Goal: Task Accomplishment & Management: Complete application form

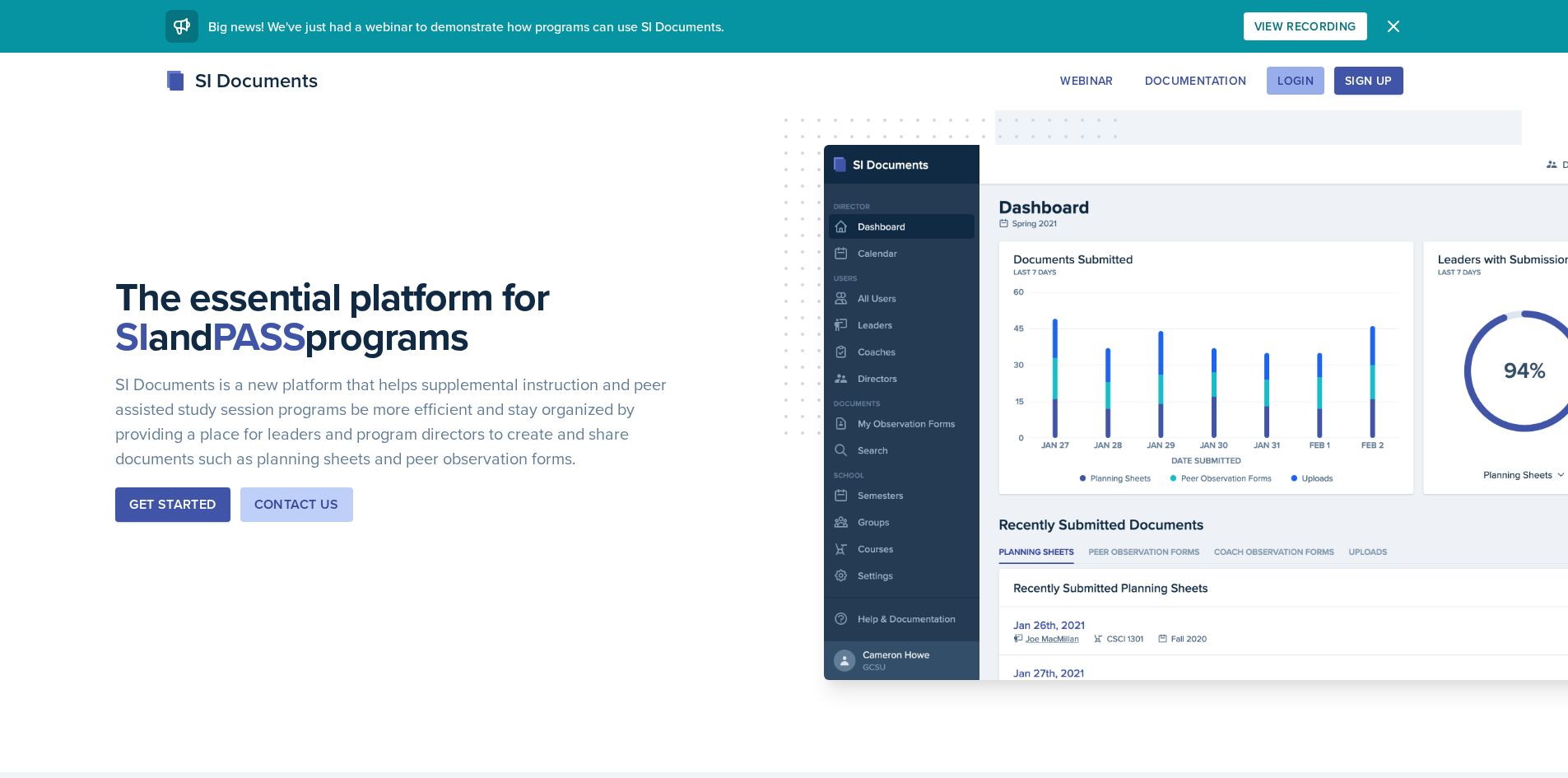
click at [1305, 82] on div "Login" at bounding box center [1296, 80] width 36 height 13
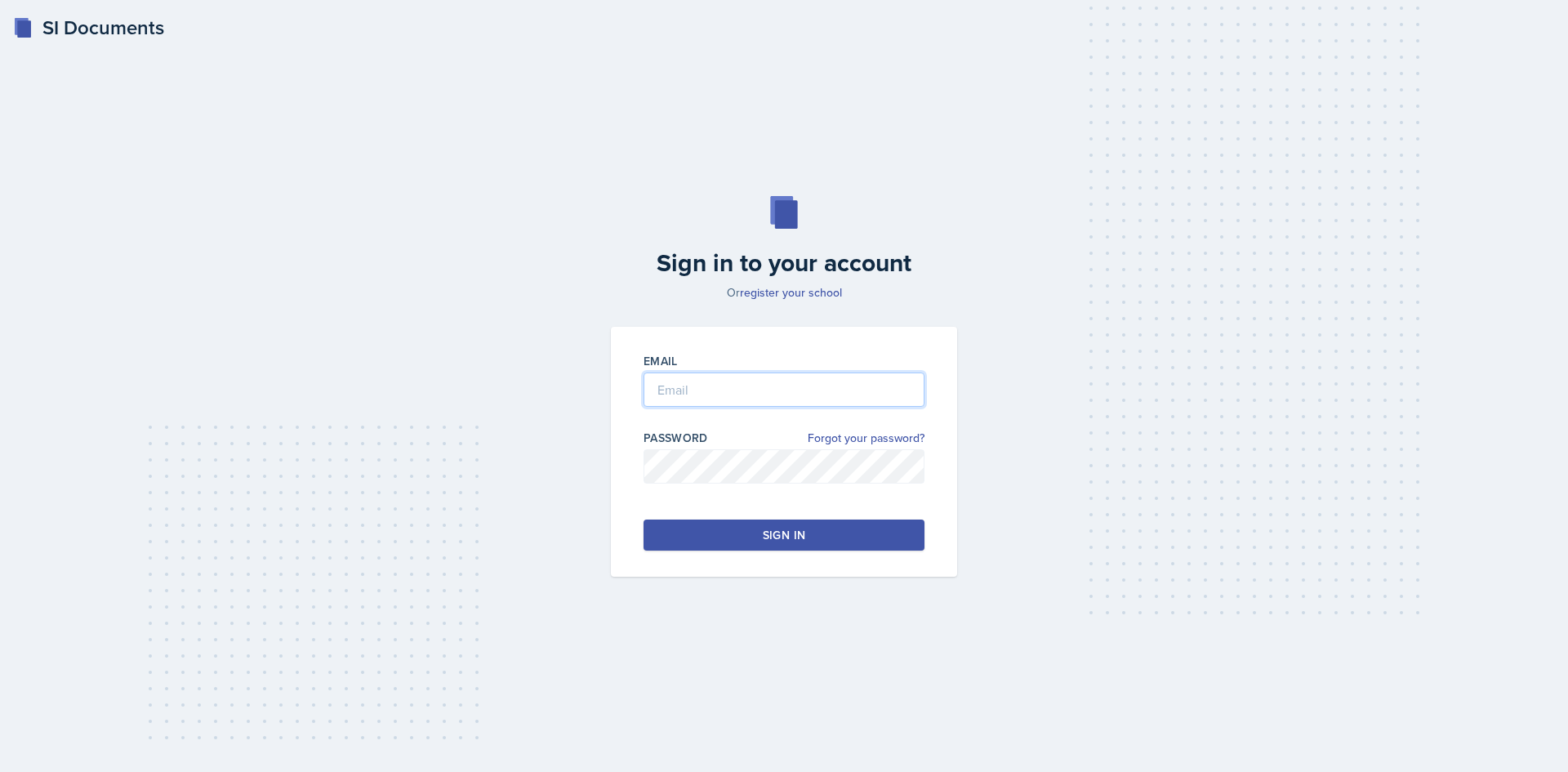
click at [787, 384] on input "email" at bounding box center [783, 389] width 281 height 34
type input "[EMAIL_ADDRESS][DOMAIN_NAME]"
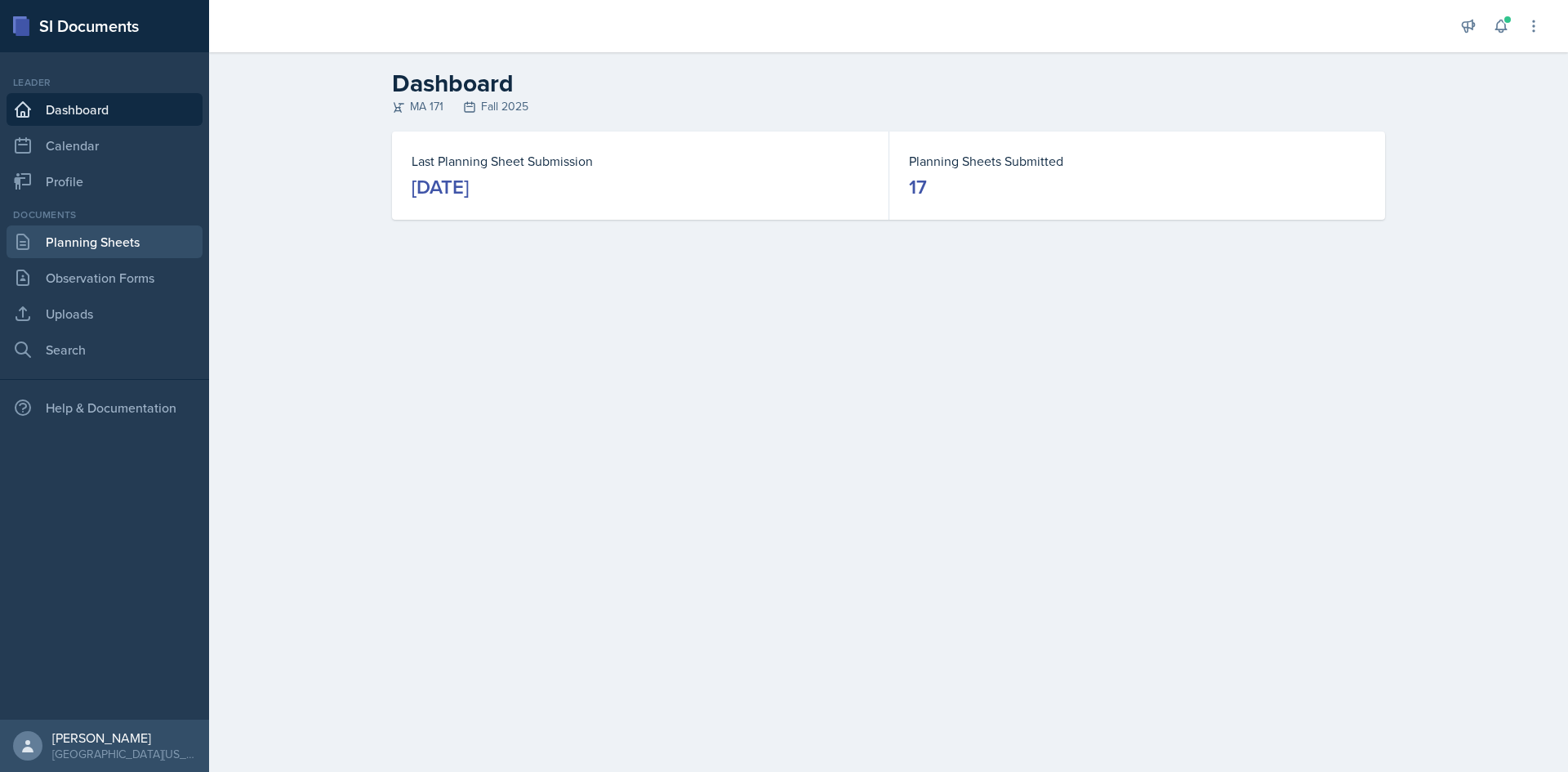
click at [92, 247] on link "Planning Sheets" at bounding box center [104, 242] width 196 height 33
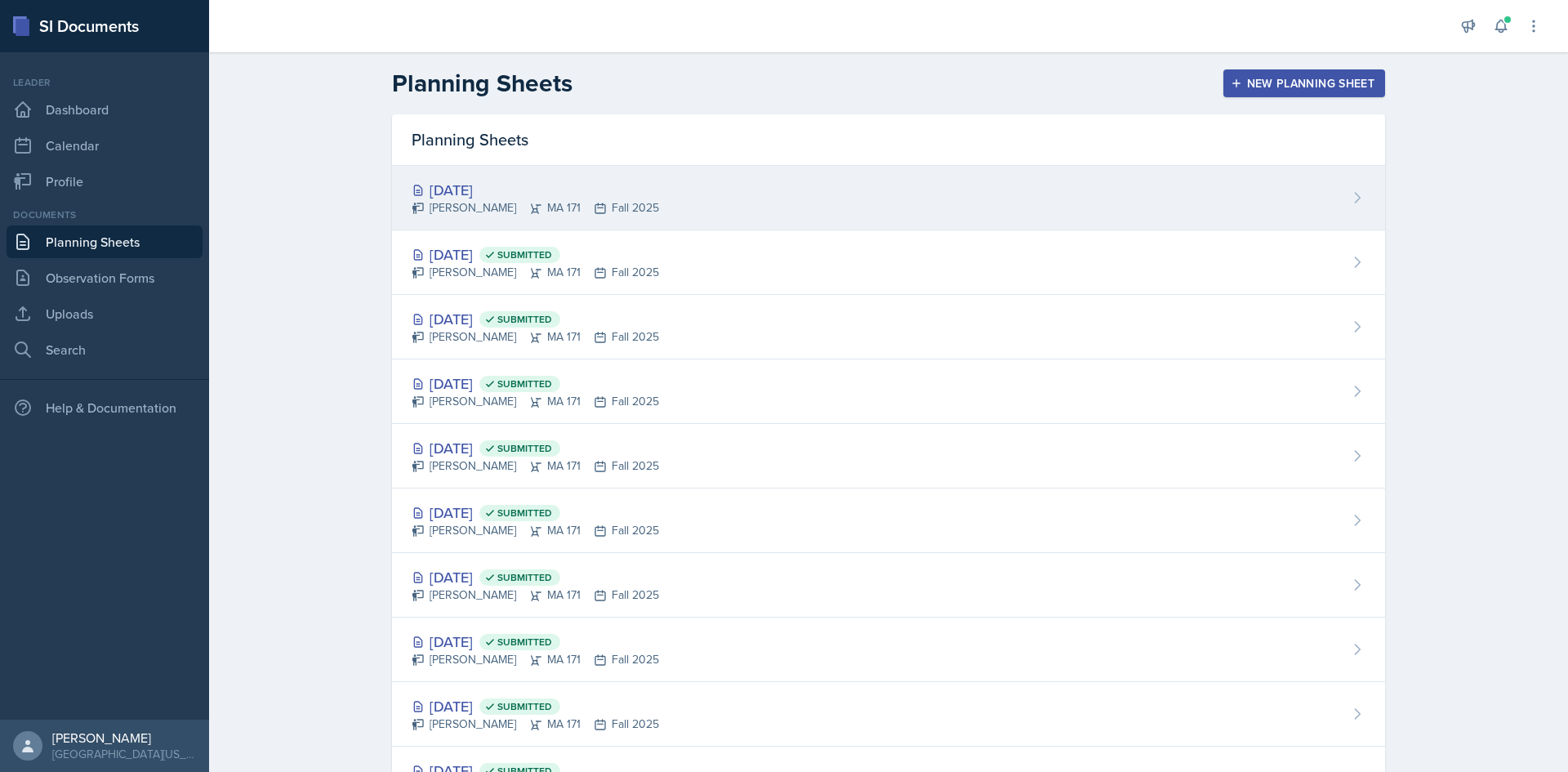
click at [514, 189] on div "[DATE]" at bounding box center [536, 190] width 247 height 22
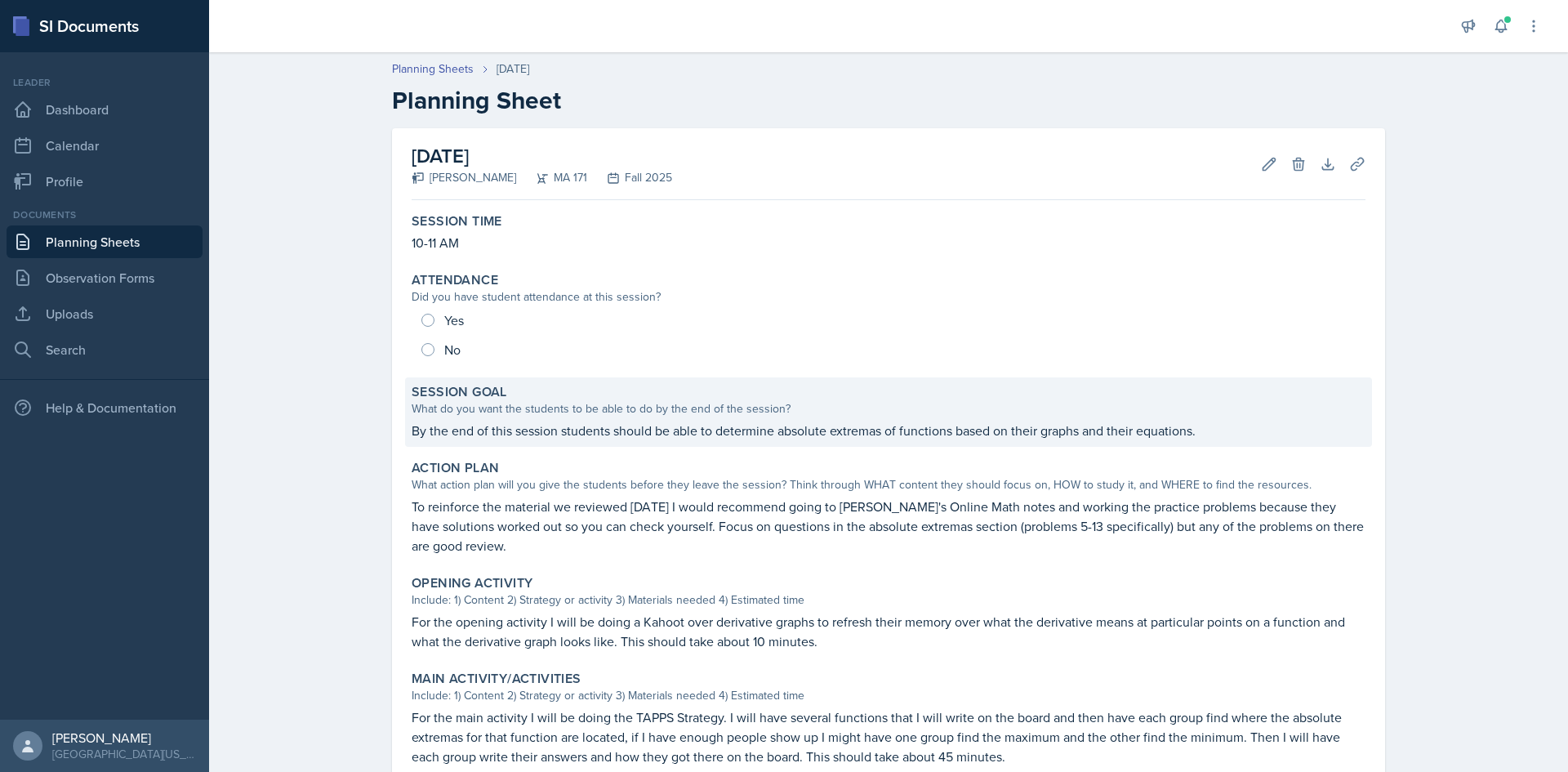
click at [1175, 424] on p "By the end of this session students should be able to determine absolute extrem…" at bounding box center [889, 430] width 954 height 19
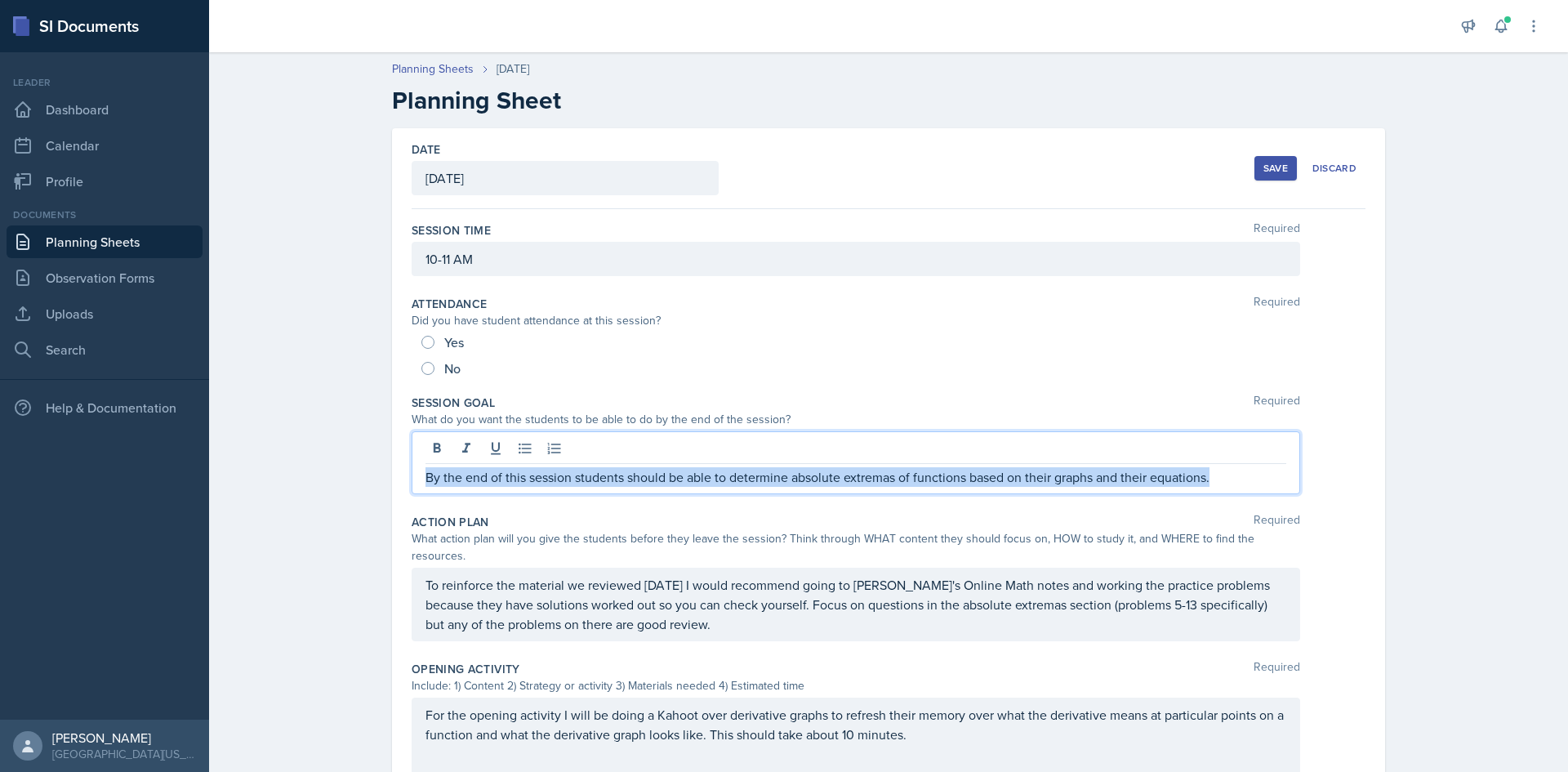
drag, startPoint x: 1213, startPoint y: 449, endPoint x: 391, endPoint y: 461, distance: 822.1
click at [392, 461] on div "Date [DATE] [DATE] 28 29 30 1 2 3 4 5 6 7 8 9 10 11 12 13 14 15 16 17 18 19 20 …" at bounding box center [889, 708] width 993 height 1160
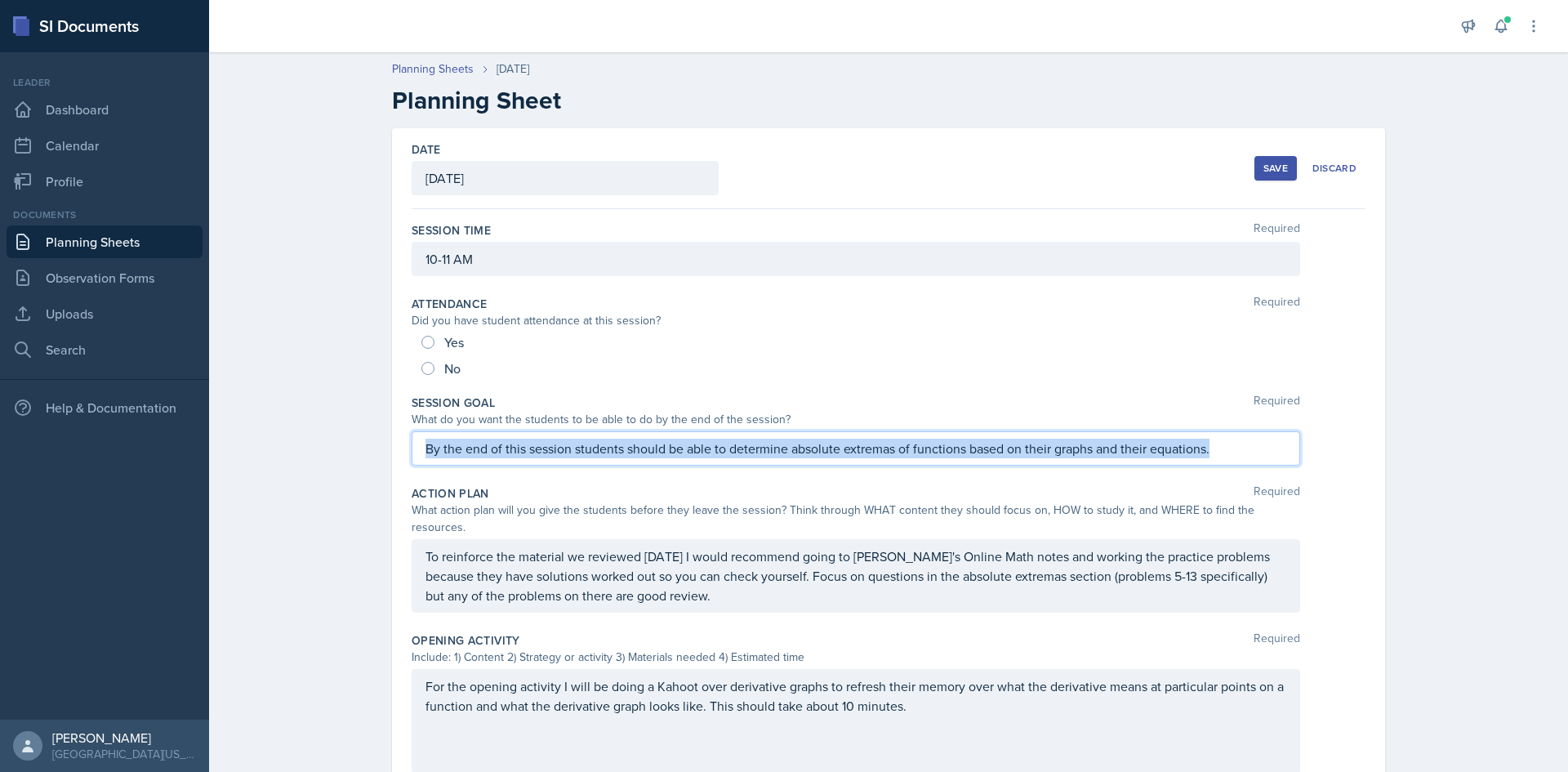
copy p "By the end of this session students should be able to determine absolute extrem…"
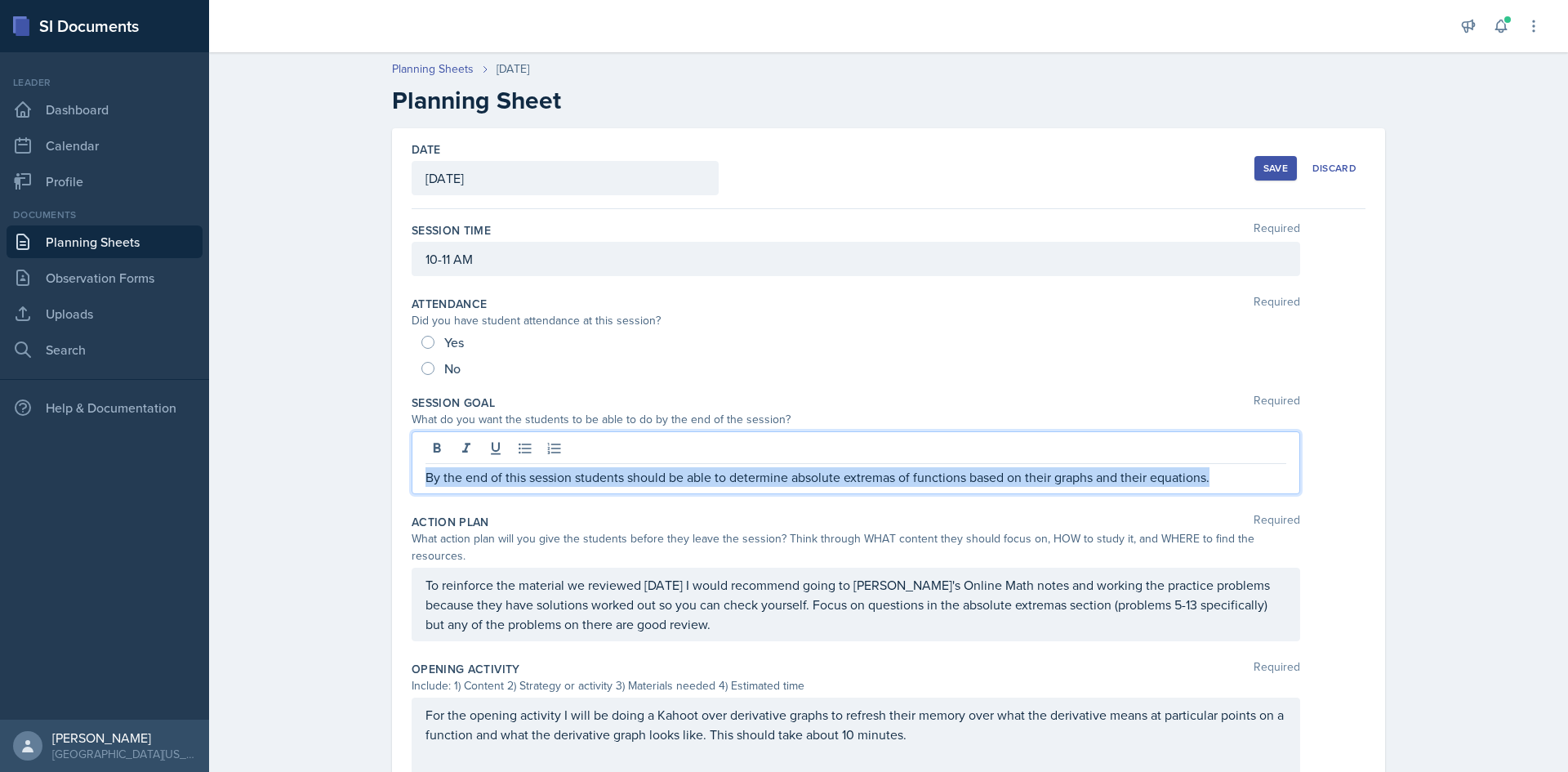
copy p "By the end of this session students should be able to determine absolute extrem…"
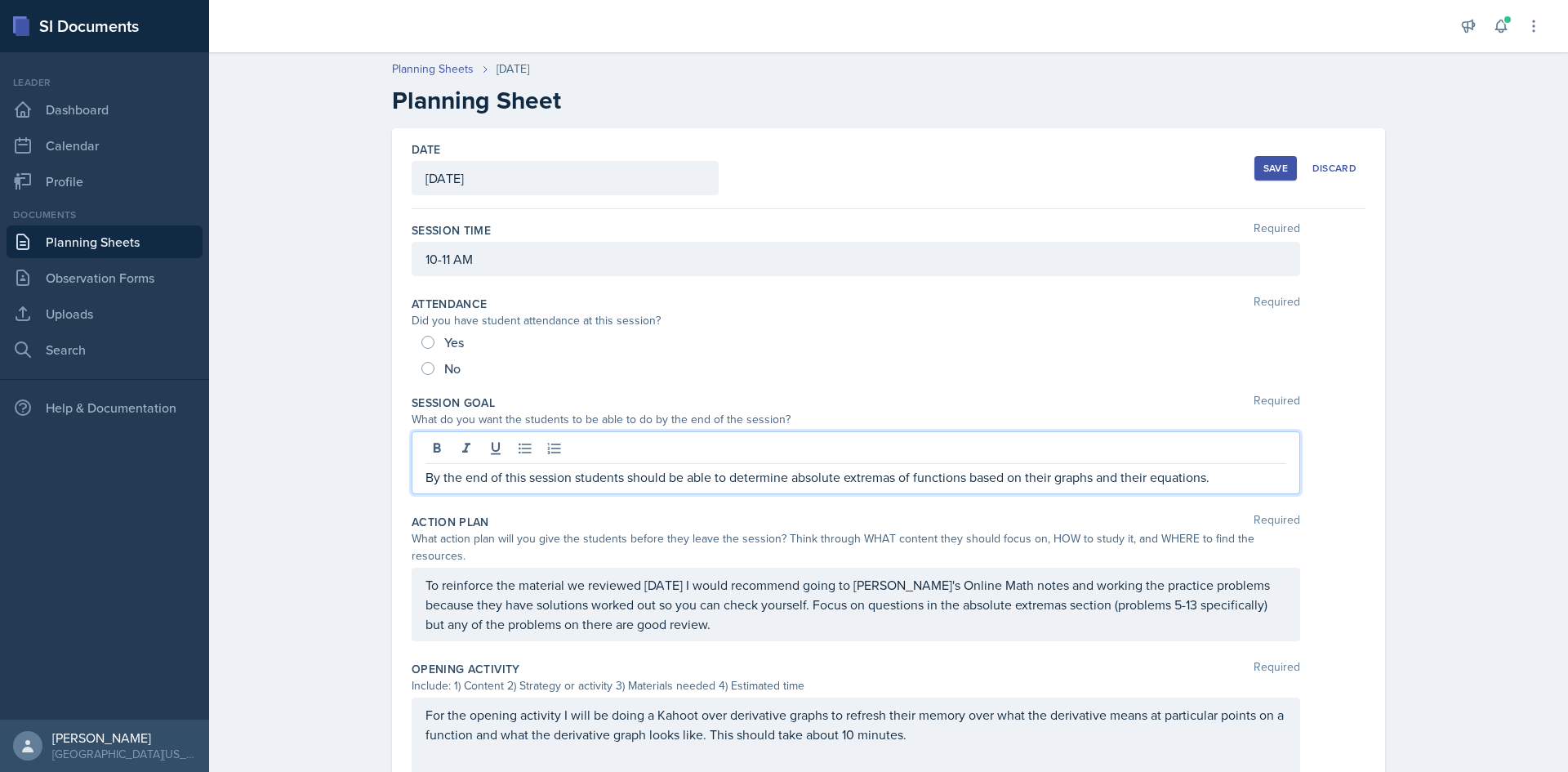
click at [290, 270] on div "Planning Sheets [DATE] Planning Sheet Date [DATE] [DATE] 28 29 30 1 2 3 4 5 6 7…" at bounding box center [889, 686] width 1359 height 1284
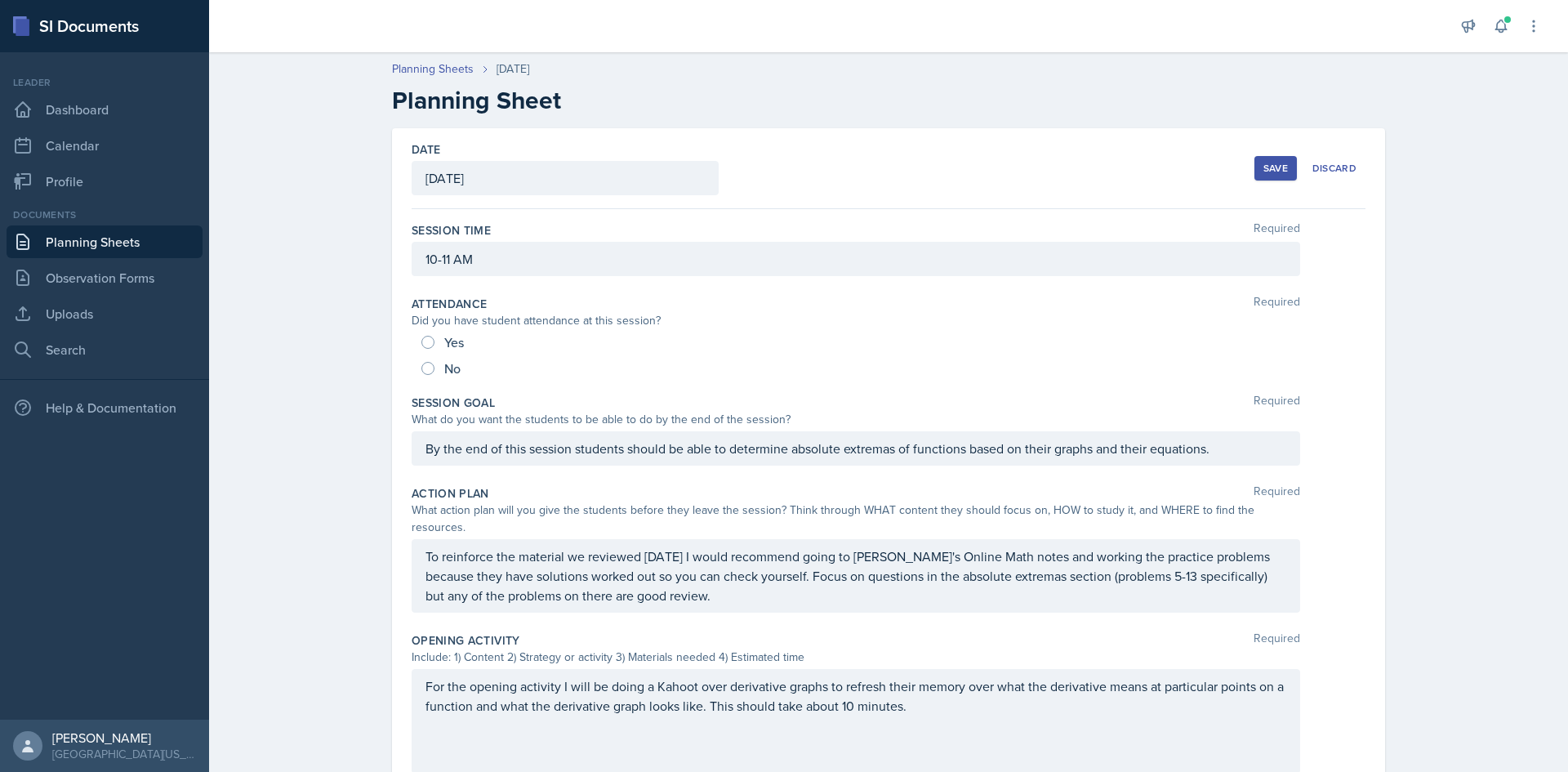
drag, startPoint x: 1262, startPoint y: 160, endPoint x: 1243, endPoint y: 169, distance: 21.0
click at [1263, 160] on button "Save" at bounding box center [1276, 168] width 42 height 25
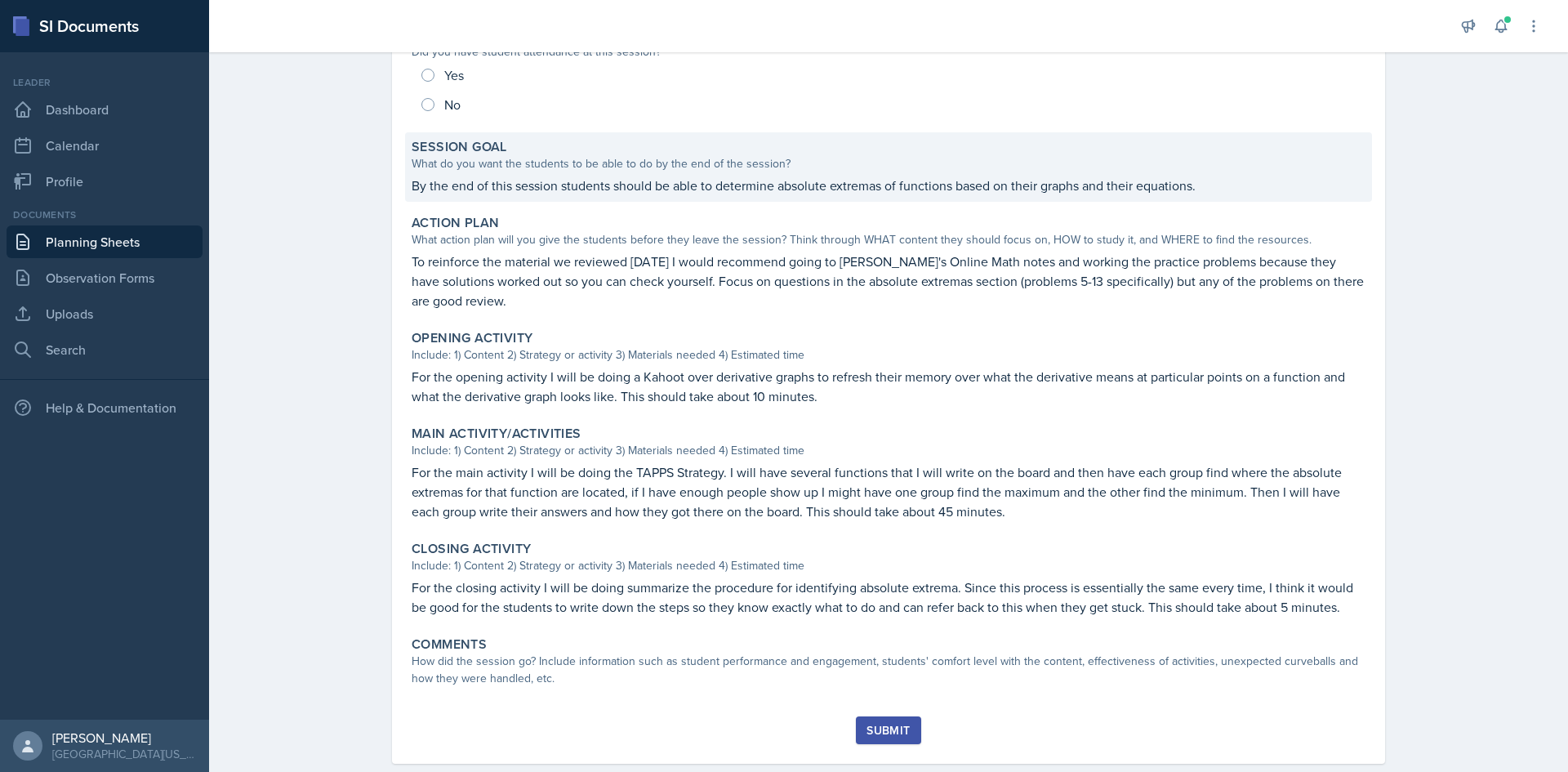
scroll to position [276, 0]
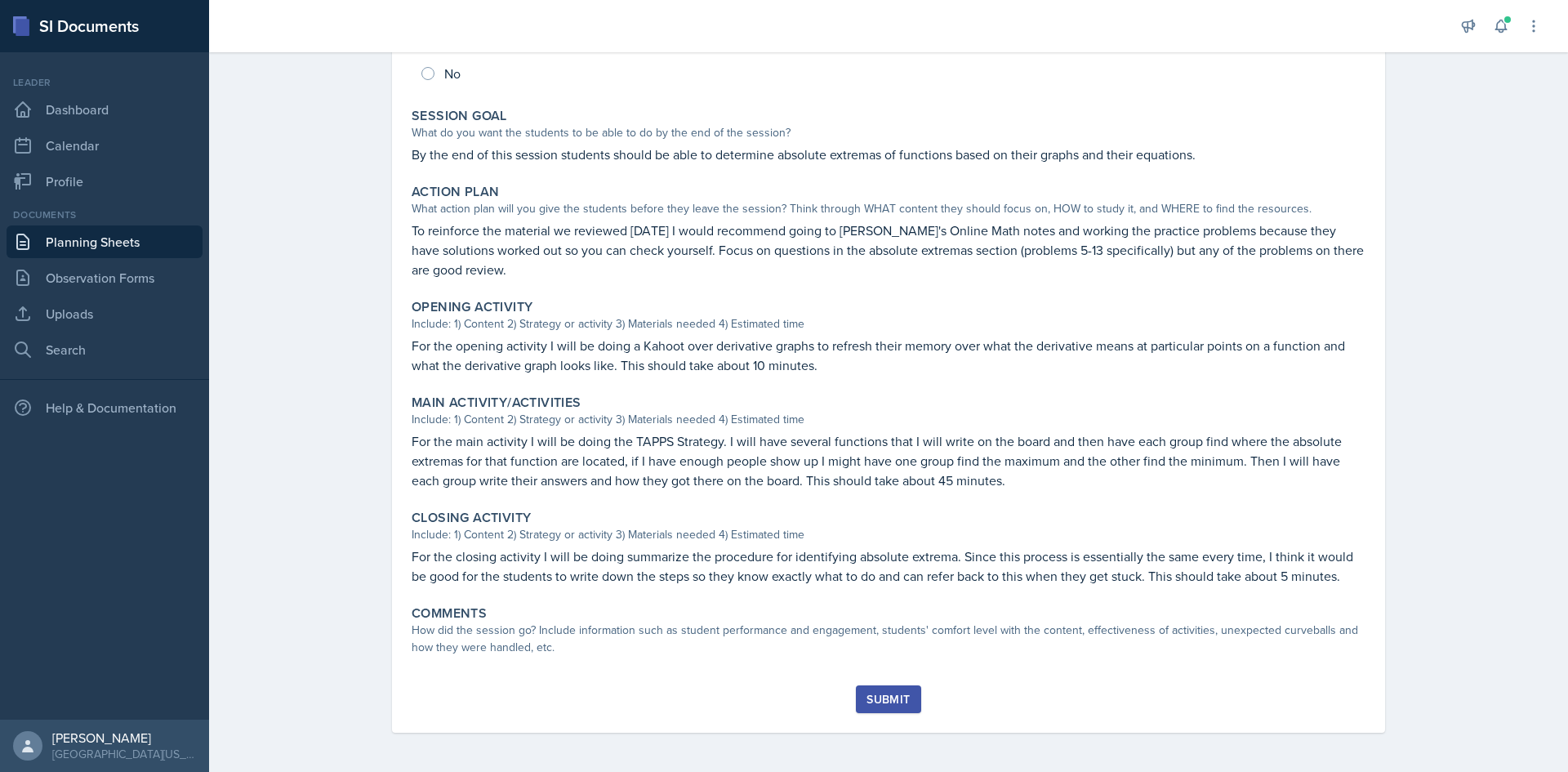
click at [176, 227] on link "Planning Sheets" at bounding box center [104, 242] width 196 height 33
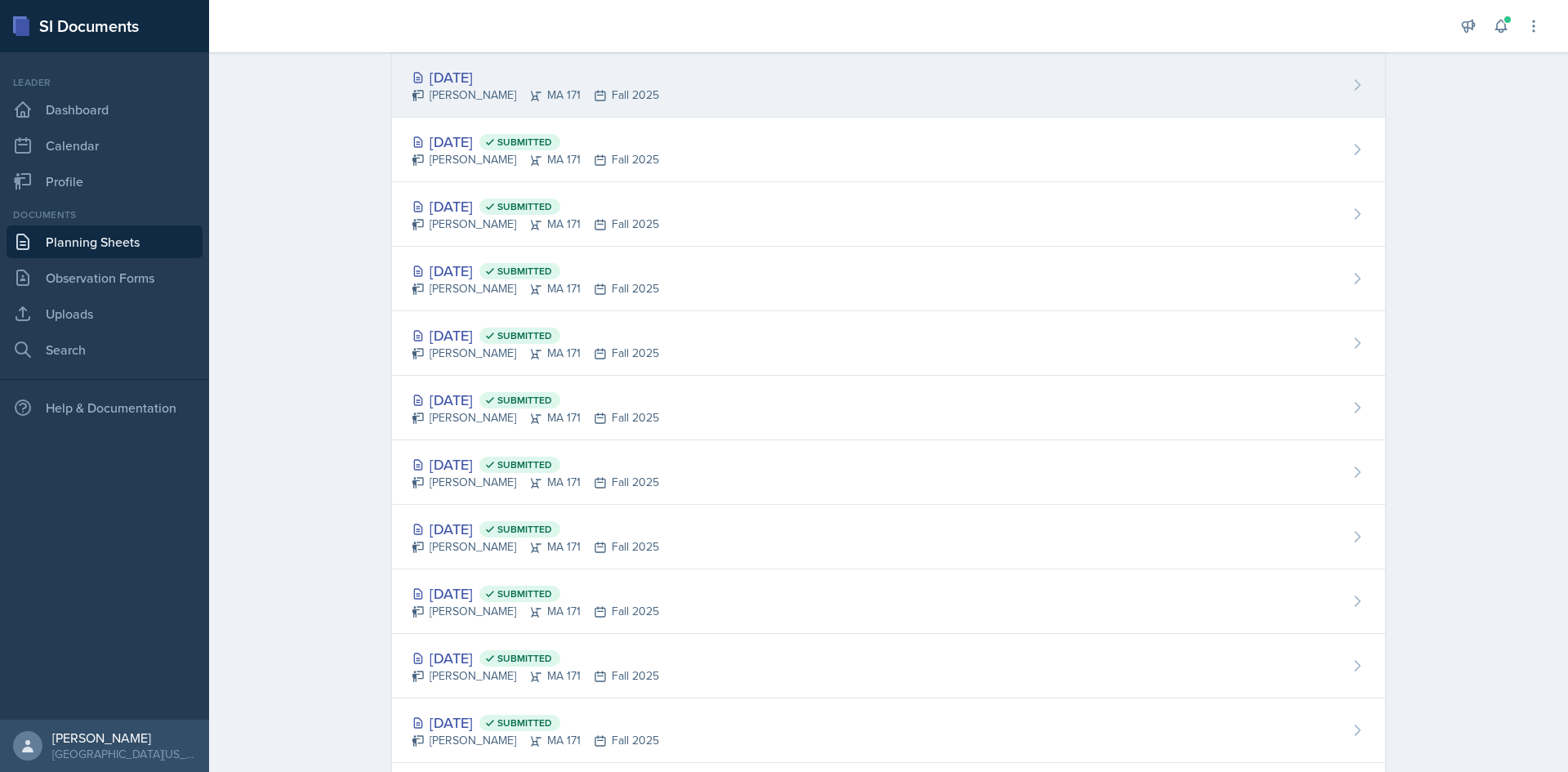
scroll to position [31, 0]
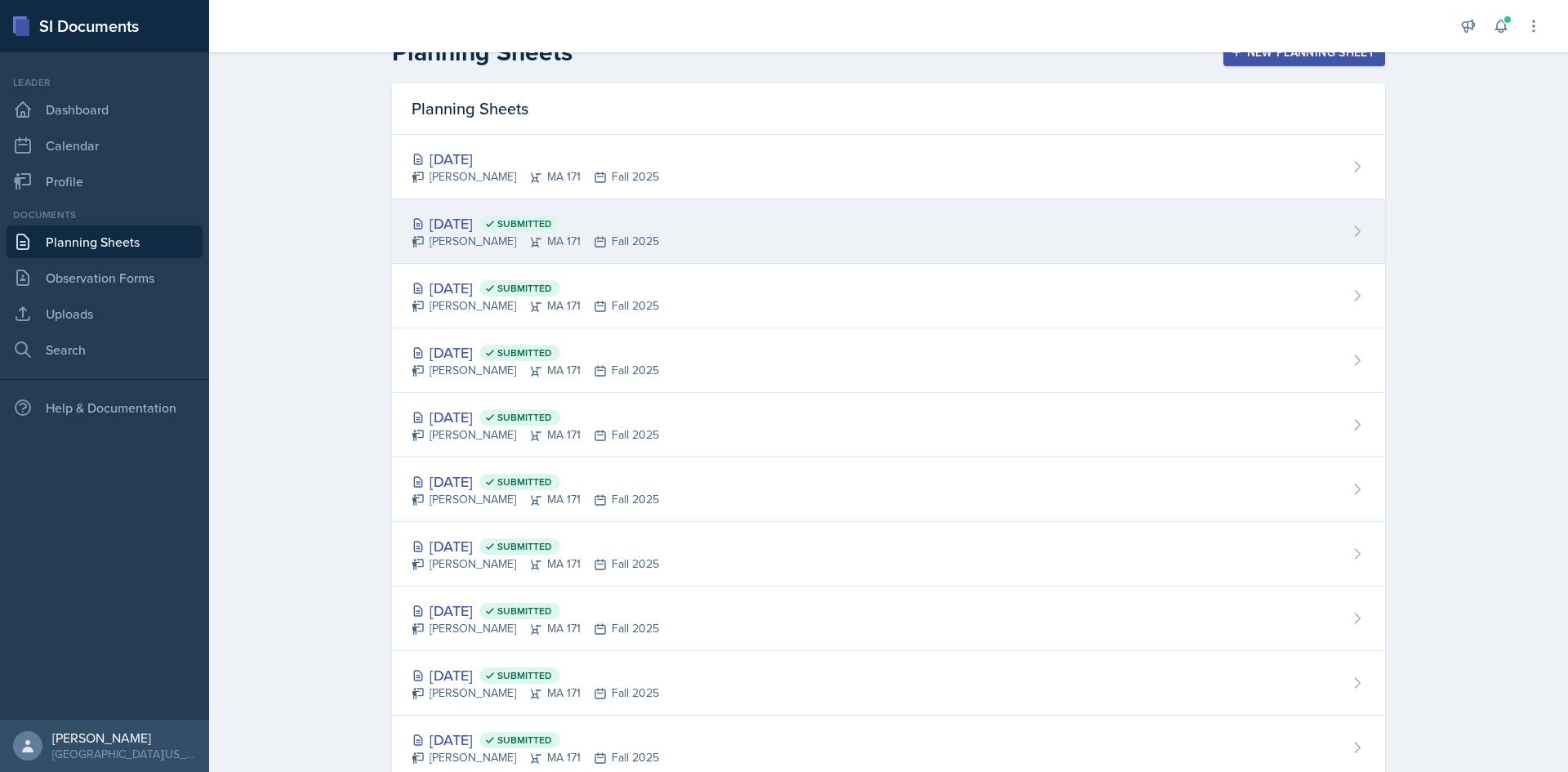
click at [488, 219] on div "[DATE] Submitted" at bounding box center [536, 224] width 247 height 22
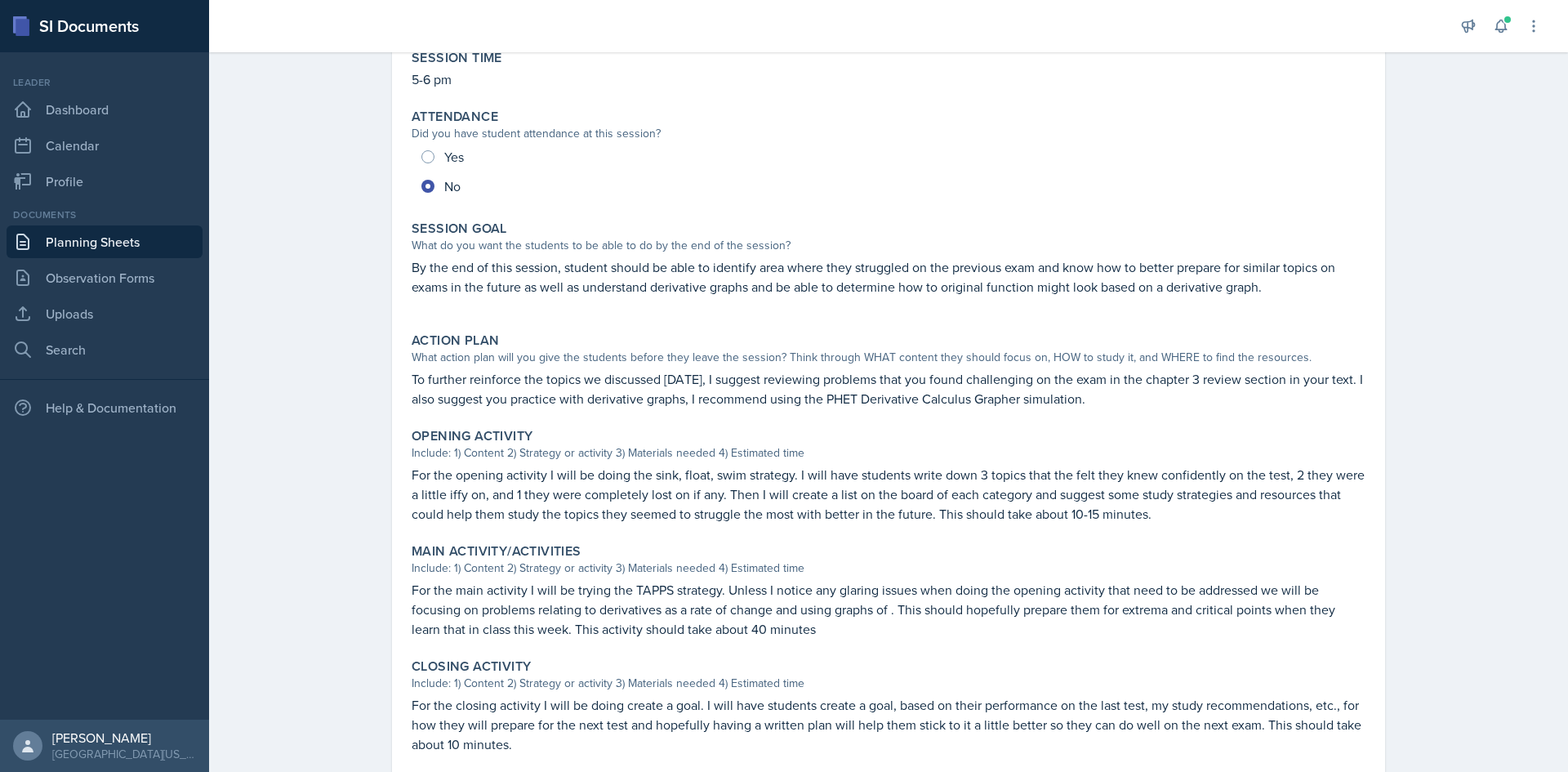
scroll to position [303, 0]
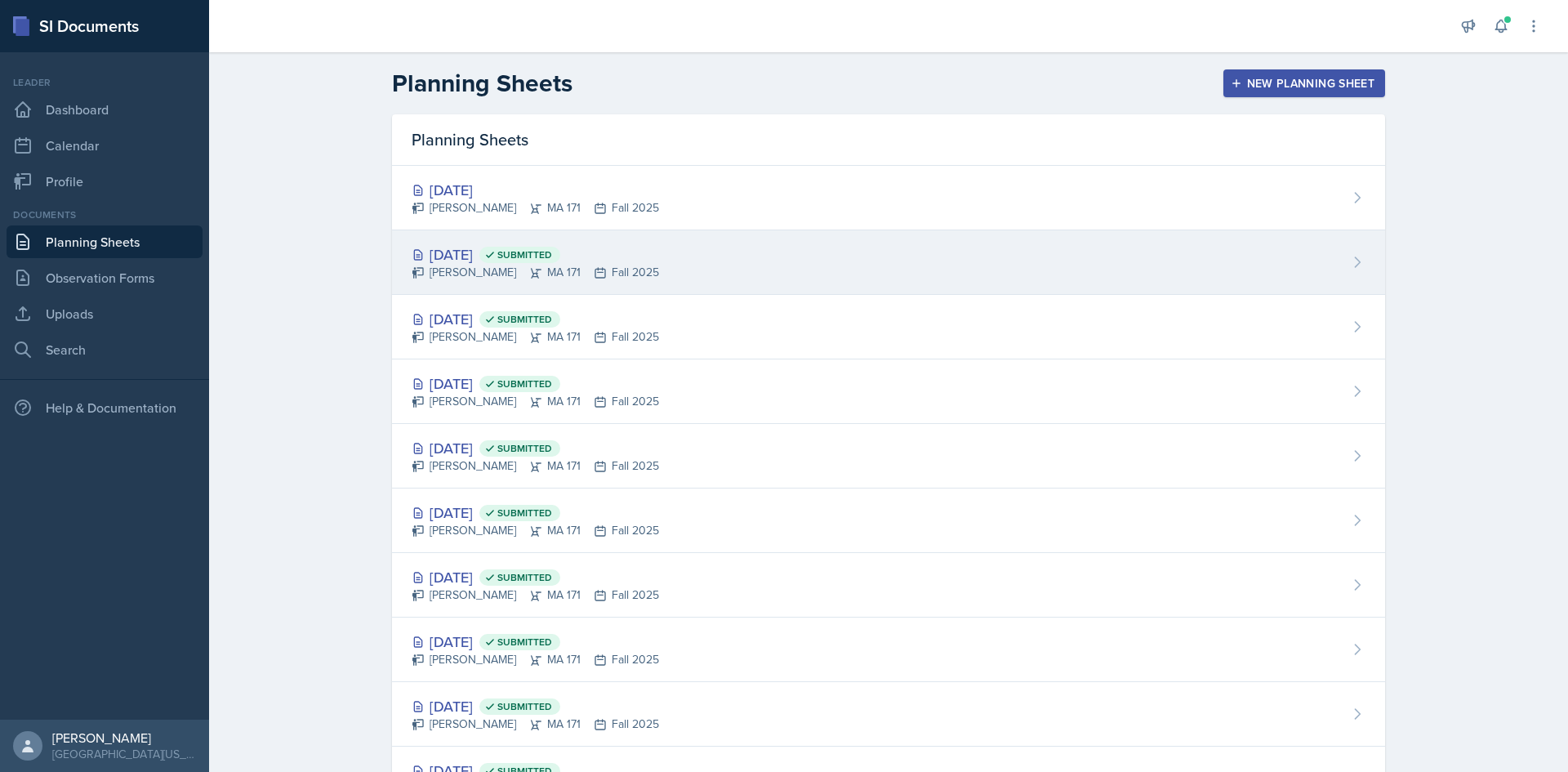
click at [481, 240] on div "[DATE] Submitted [PERSON_NAME] MA 171 Fall 2025" at bounding box center [889, 263] width 993 height 64
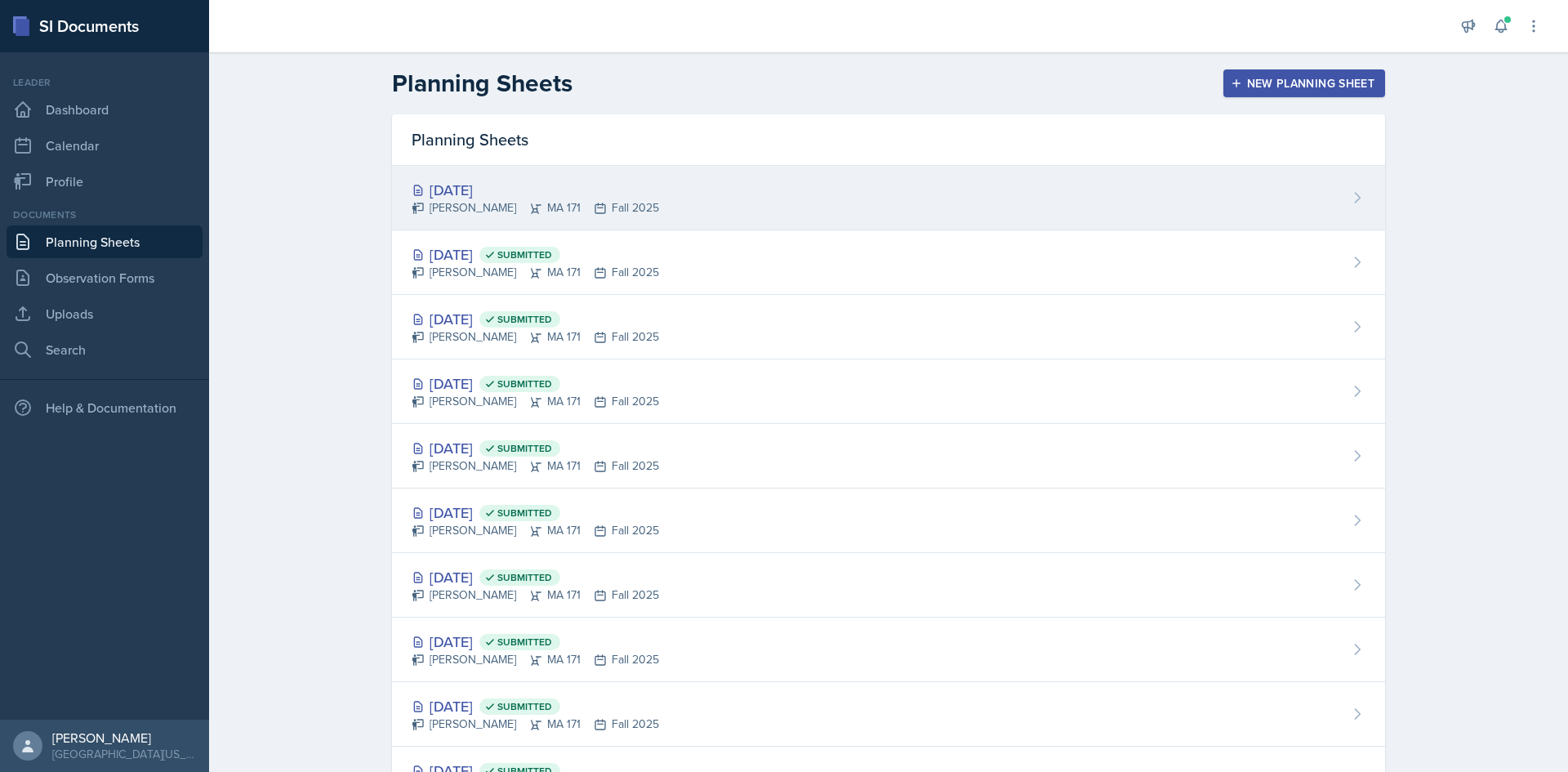
click at [439, 192] on div "[DATE]" at bounding box center [536, 190] width 247 height 22
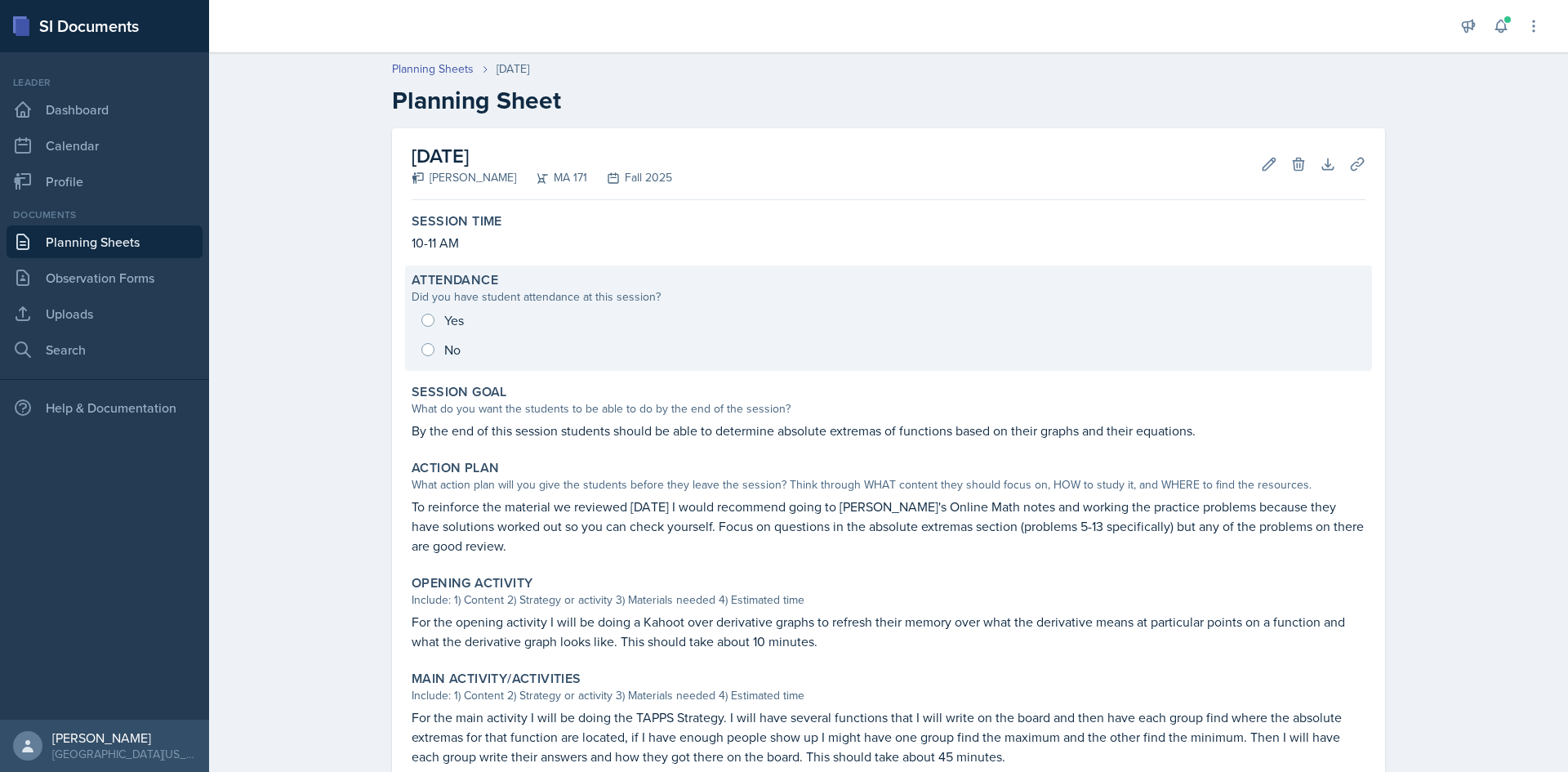
click at [433, 350] on div "Yes No" at bounding box center [889, 334] width 954 height 58
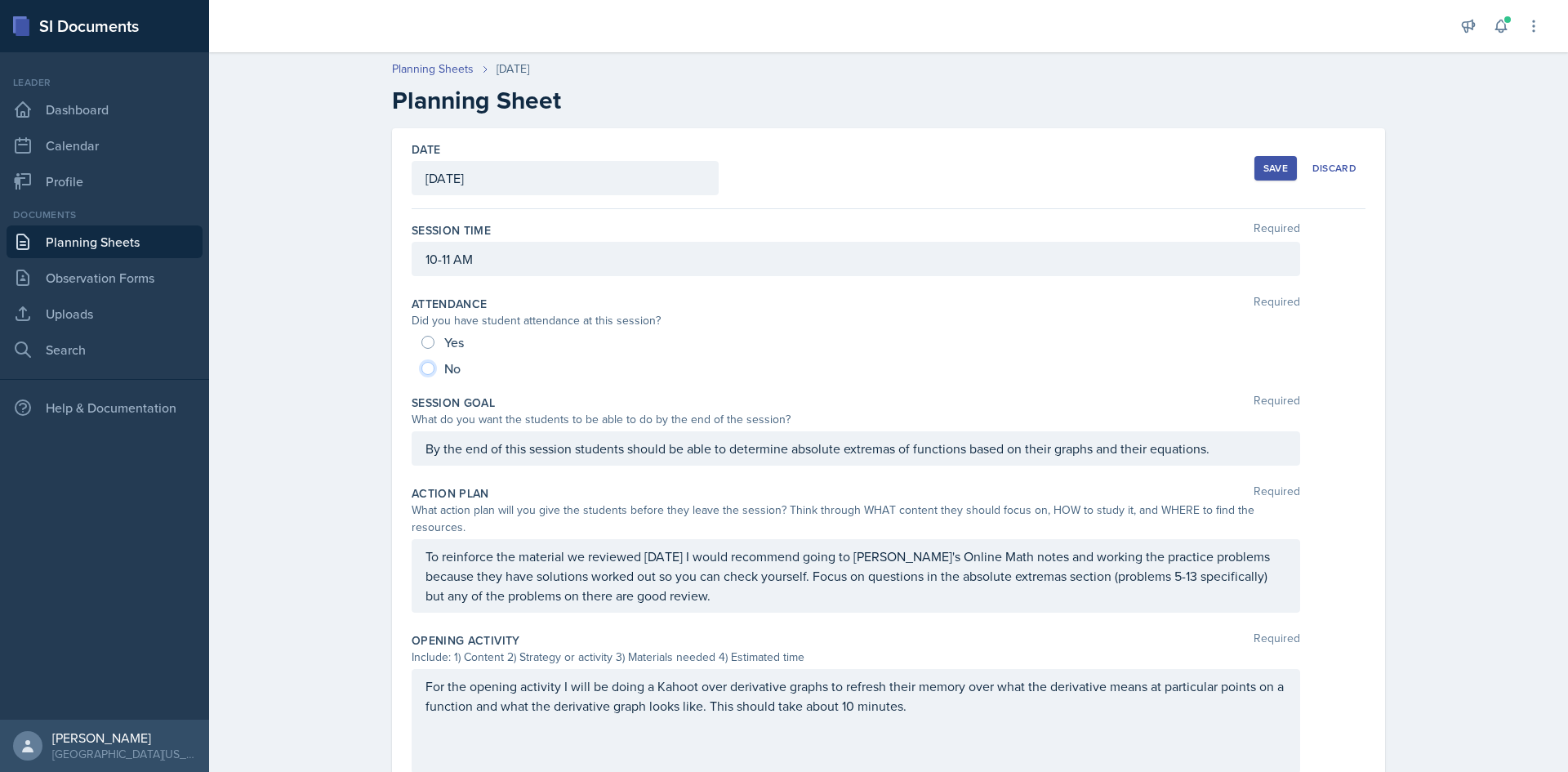
click at [425, 364] on input "No" at bounding box center [427, 368] width 13 height 13
radio input "true"
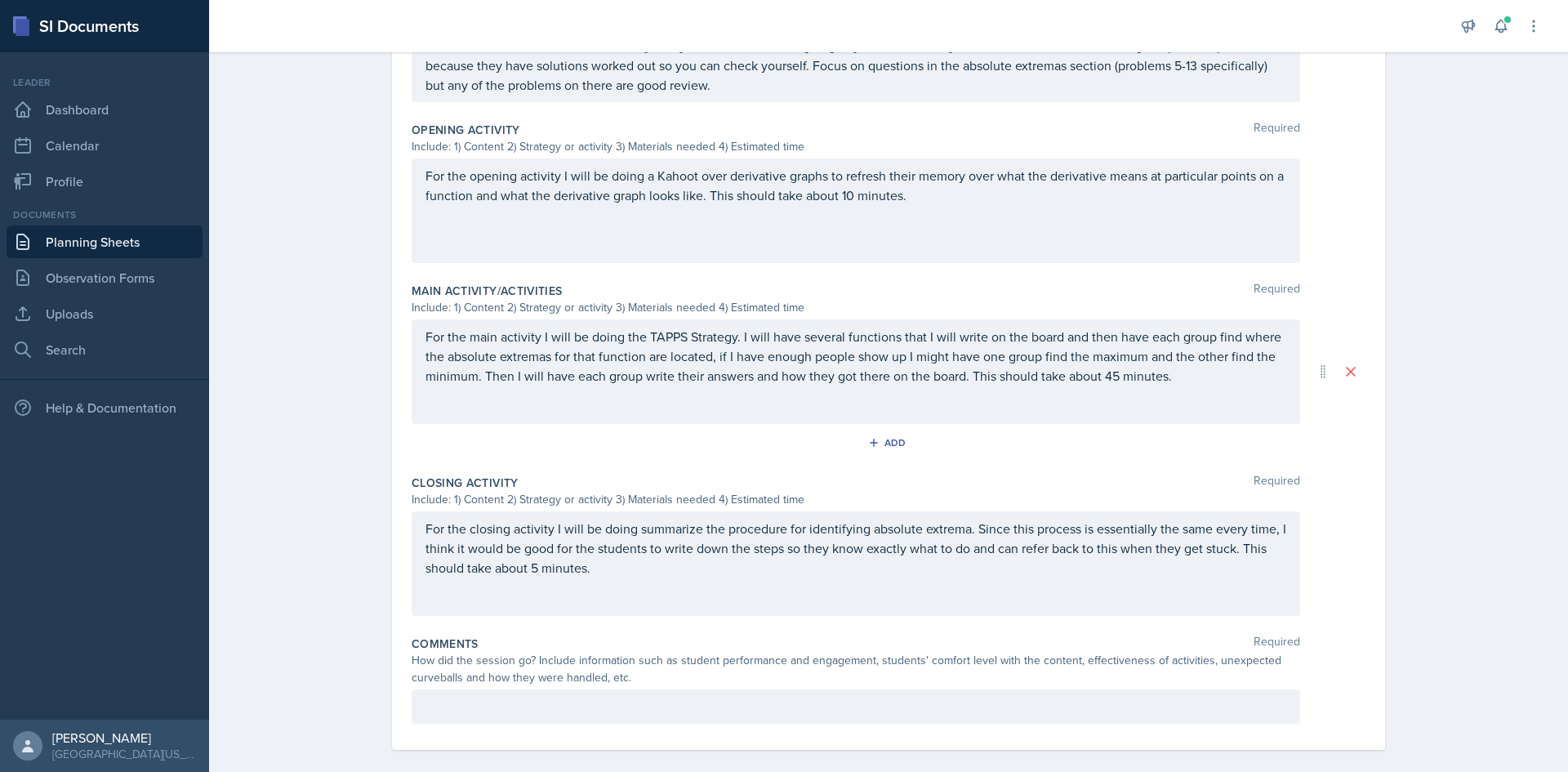
scroll to position [539, 0]
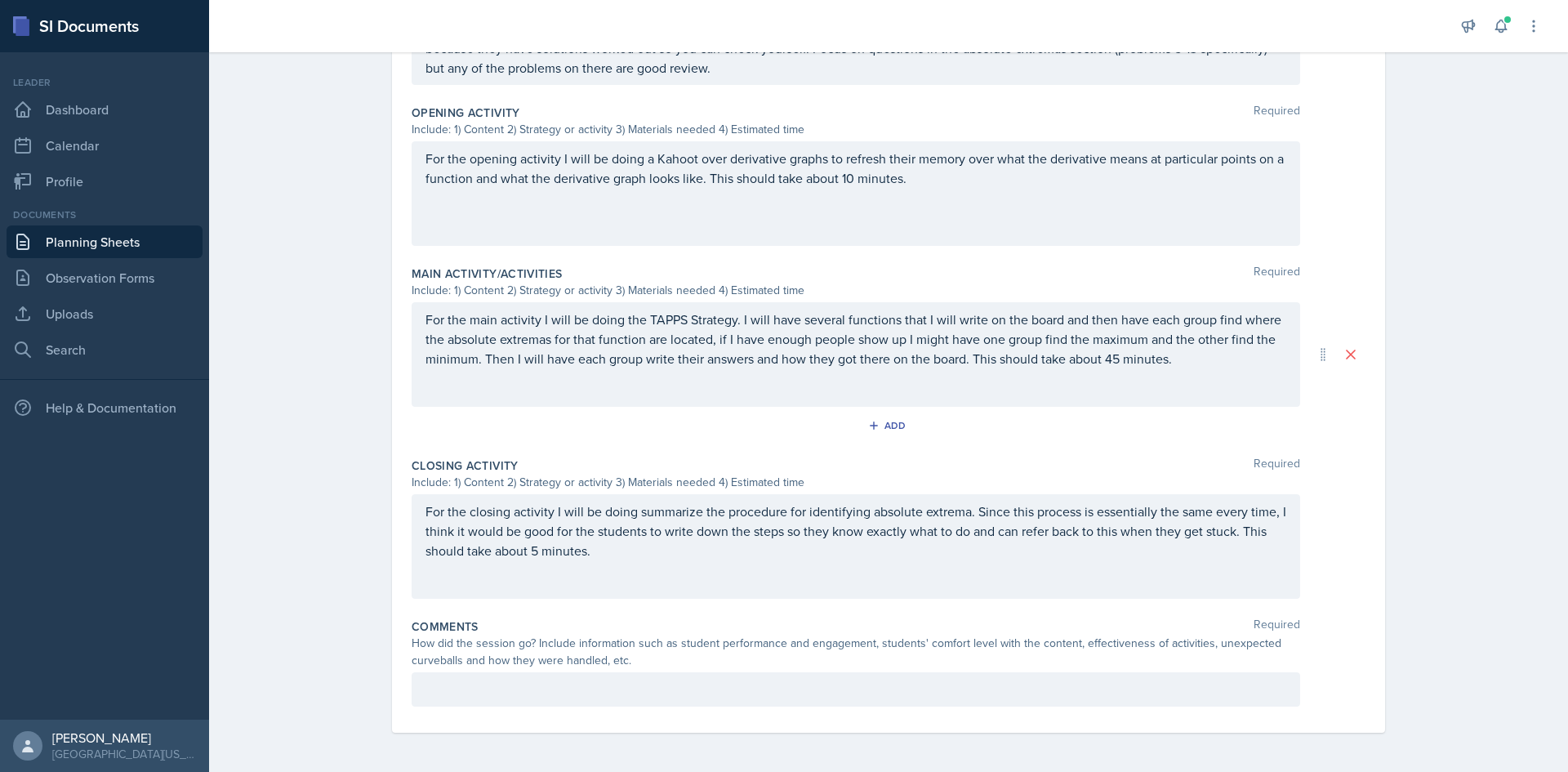
click at [552, 697] on p at bounding box center [856, 689] width 861 height 19
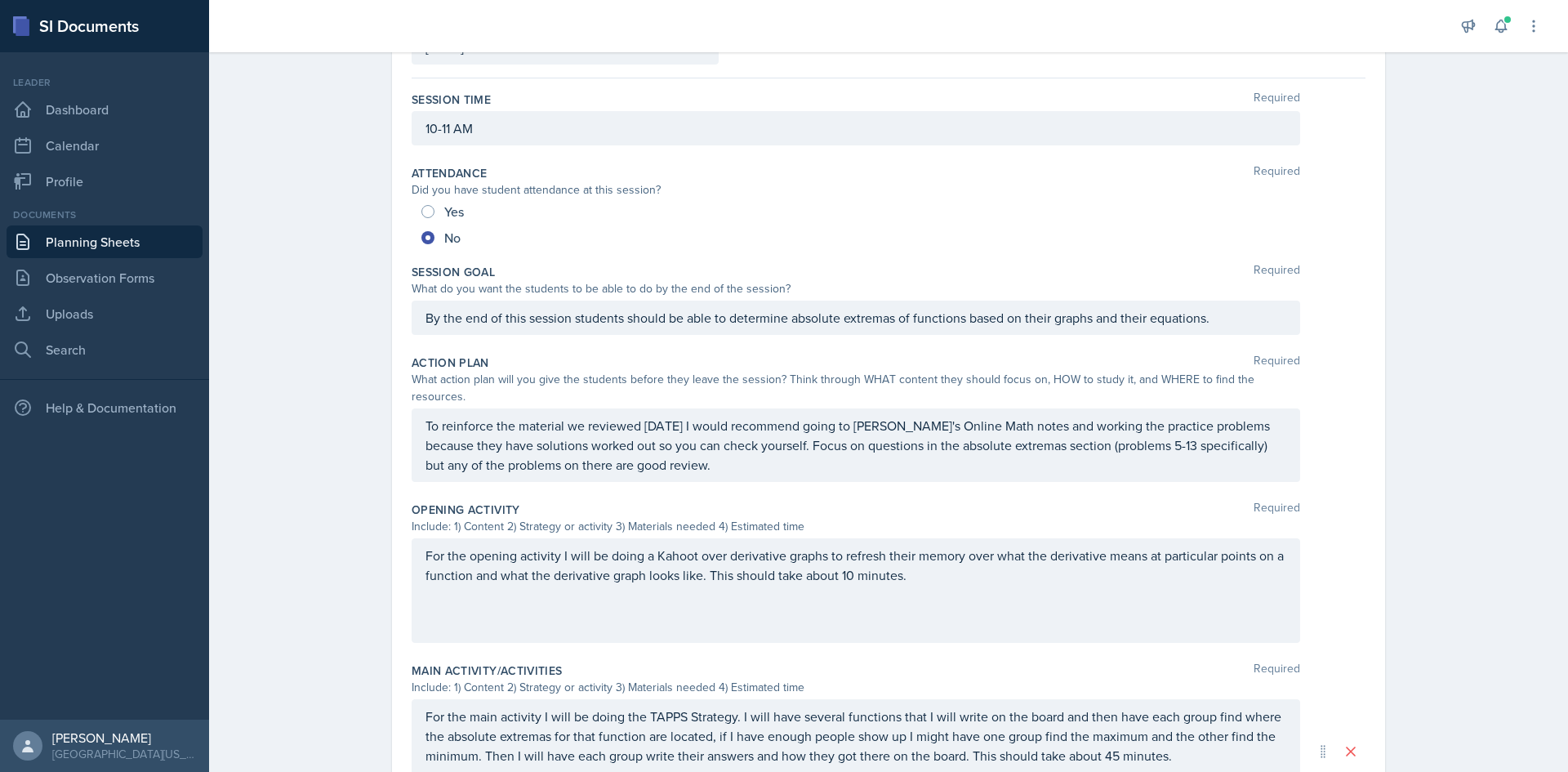
scroll to position [0, 0]
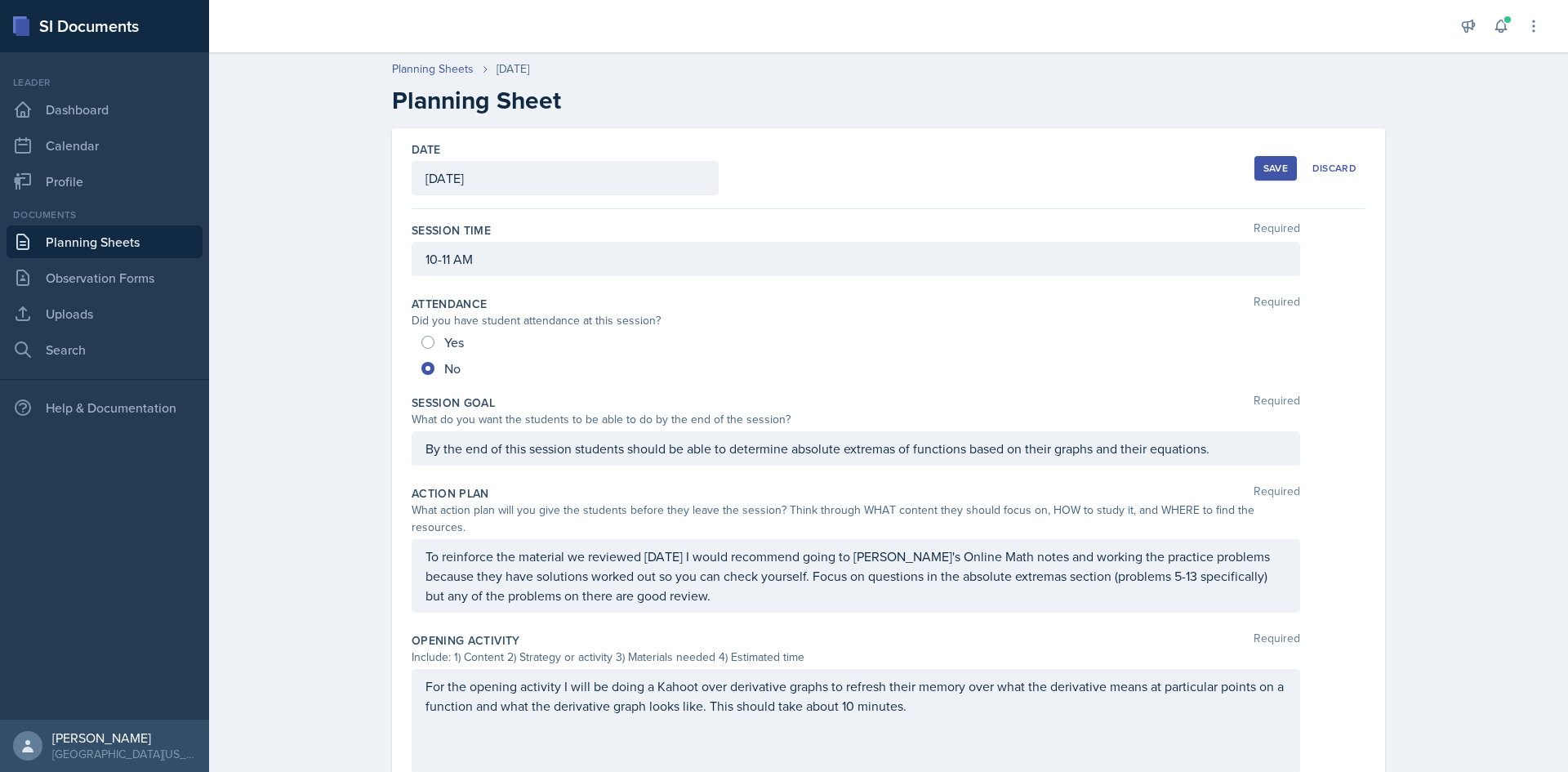
click at [1271, 170] on div "Save" at bounding box center [1276, 168] width 25 height 13
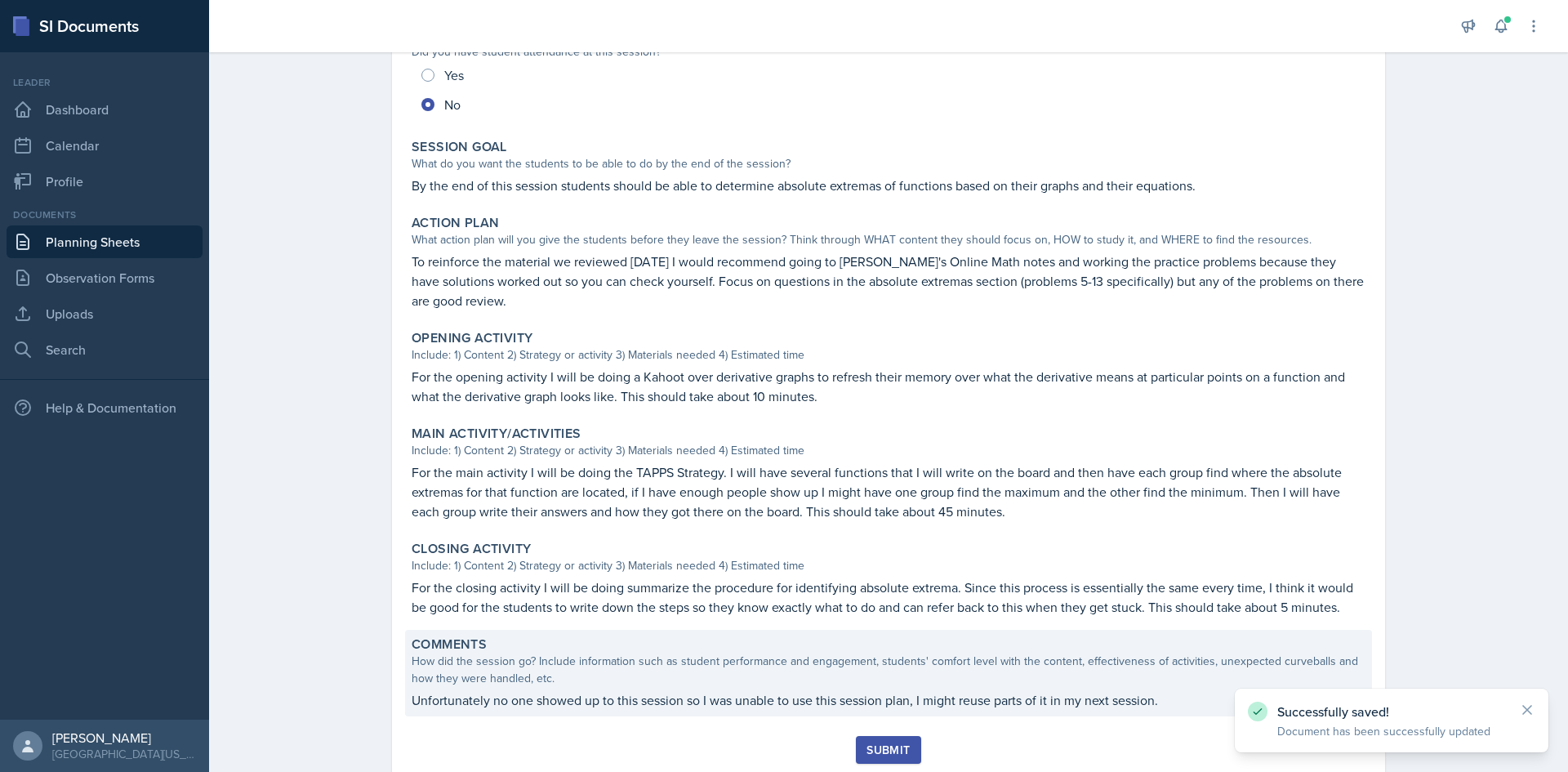
scroll to position [296, 0]
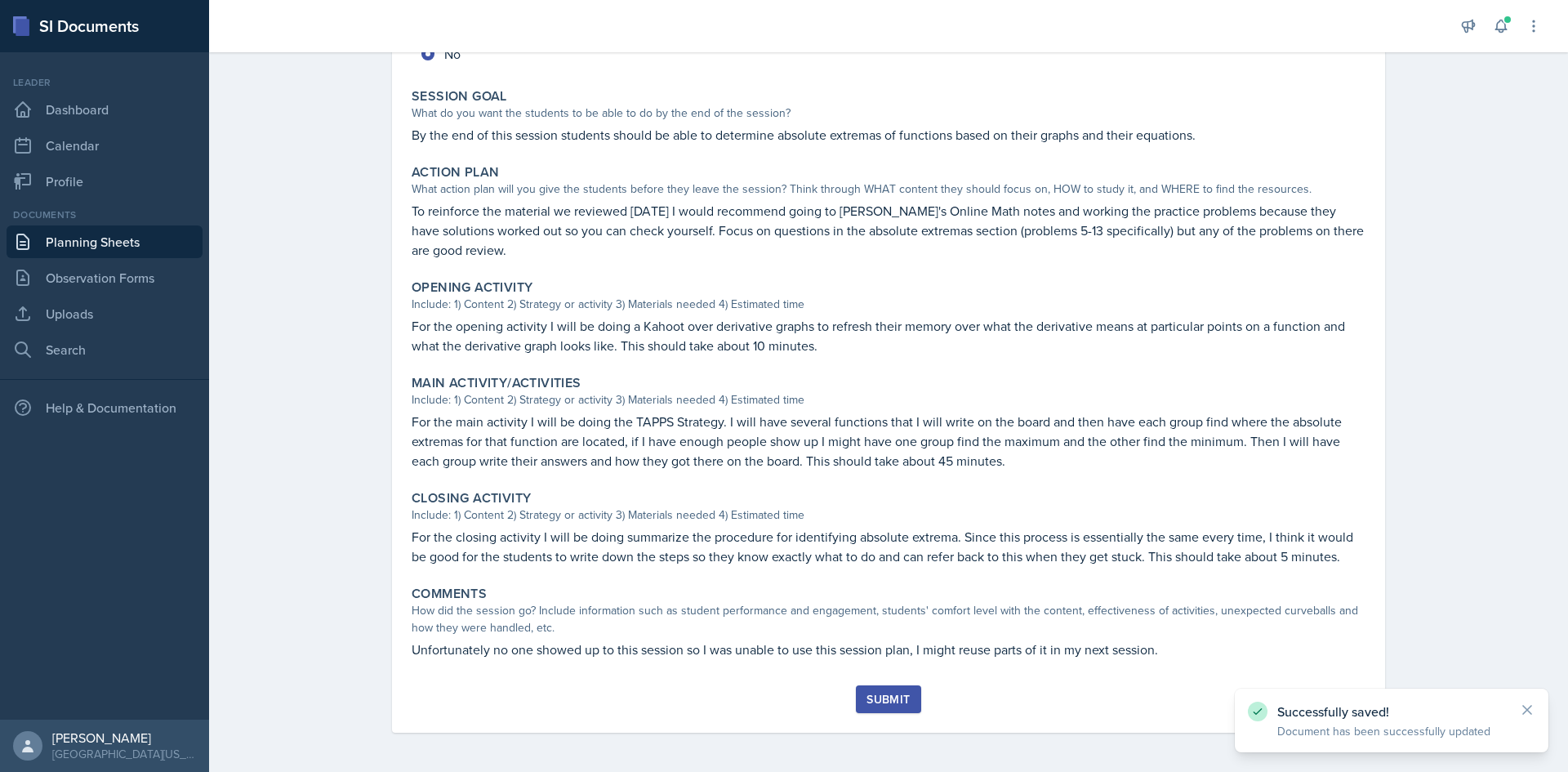
click at [875, 704] on div "Submit" at bounding box center [887, 698] width 43 height 13
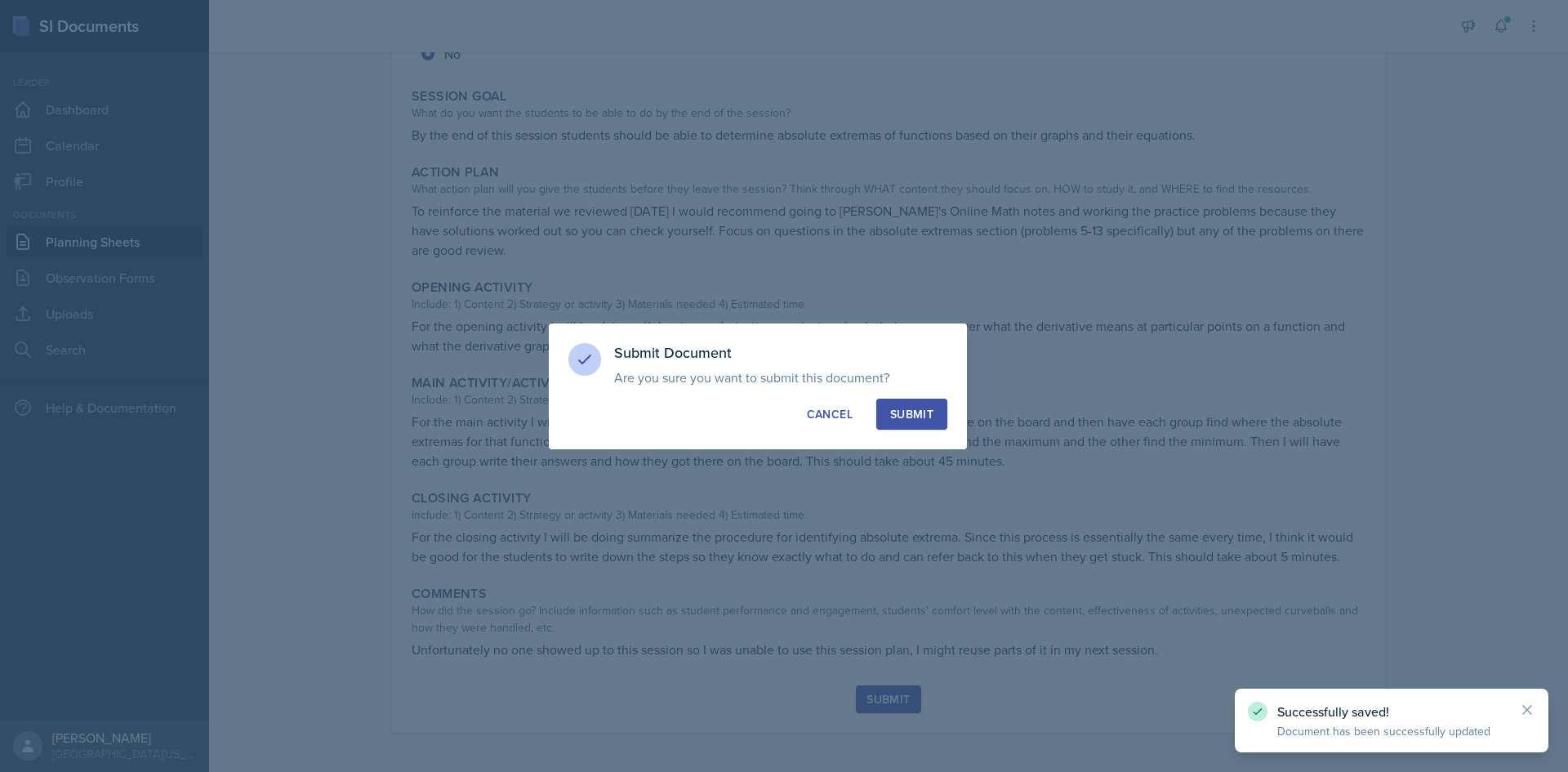
click at [920, 424] on button "Submit" at bounding box center [912, 414] width 71 height 31
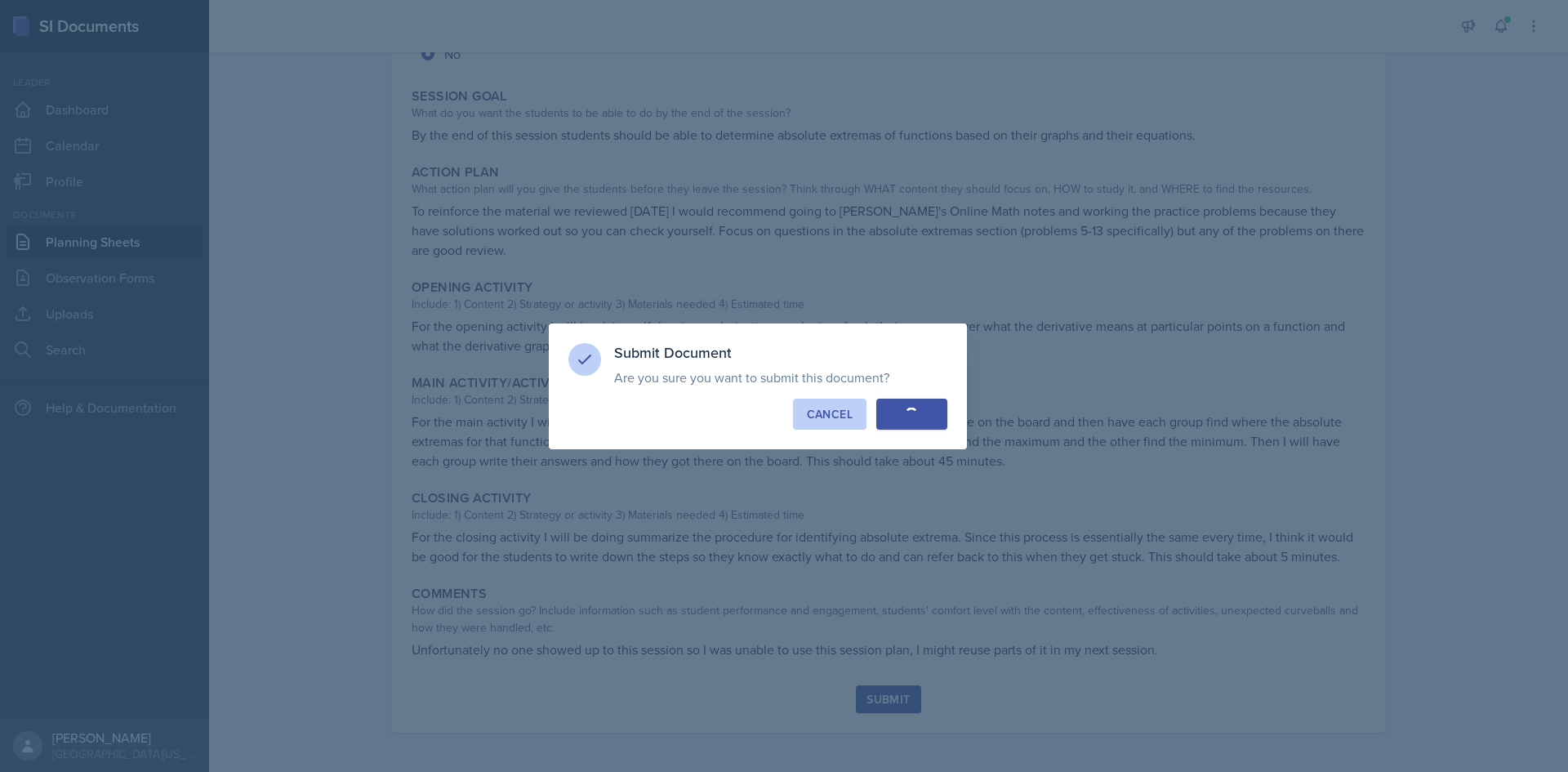
click at [842, 408] on div "Cancel" at bounding box center [830, 414] width 46 height 16
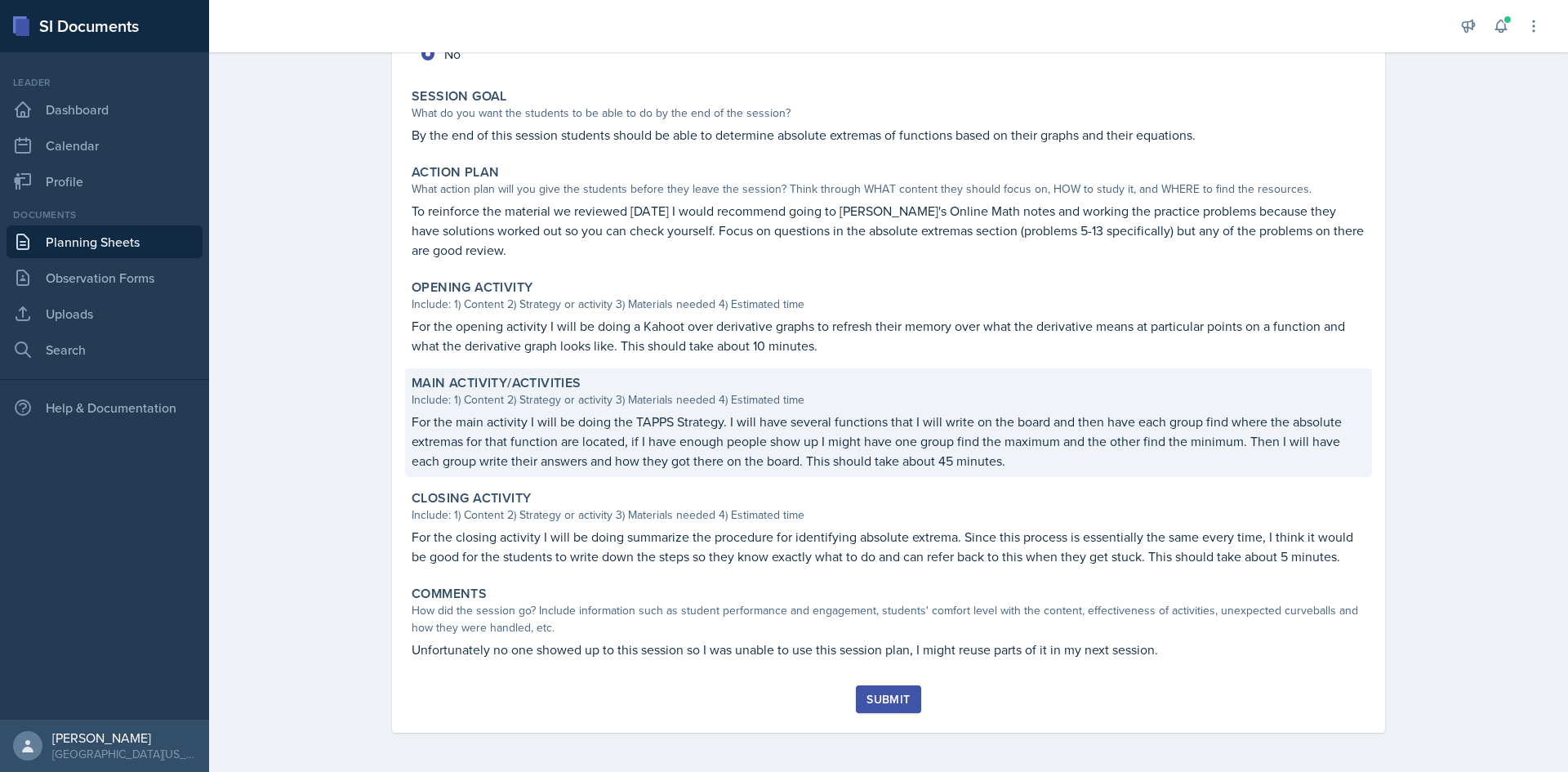
radio input "true"
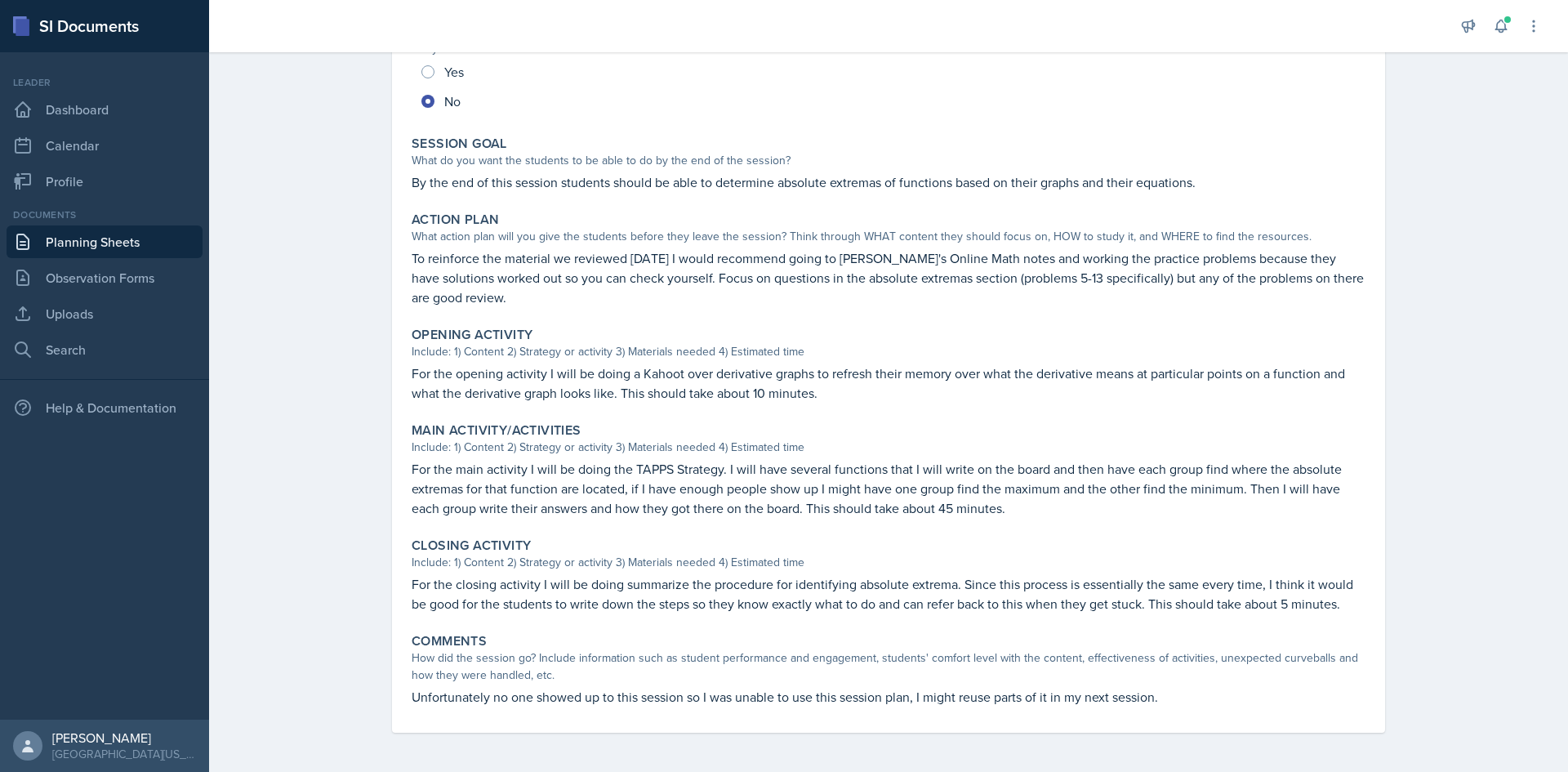
scroll to position [0, 0]
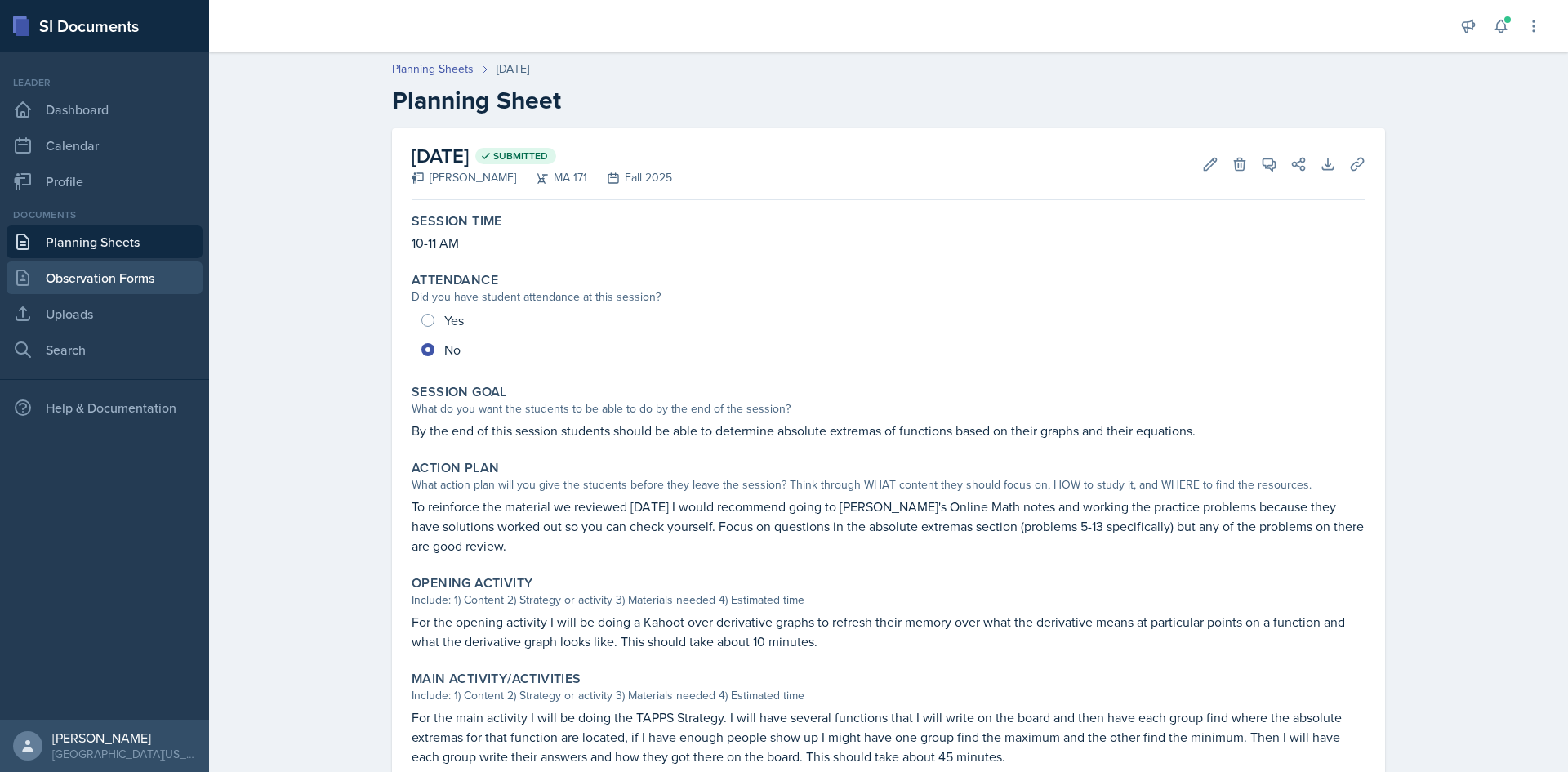
click at [131, 280] on link "Observation Forms" at bounding box center [104, 277] width 196 height 33
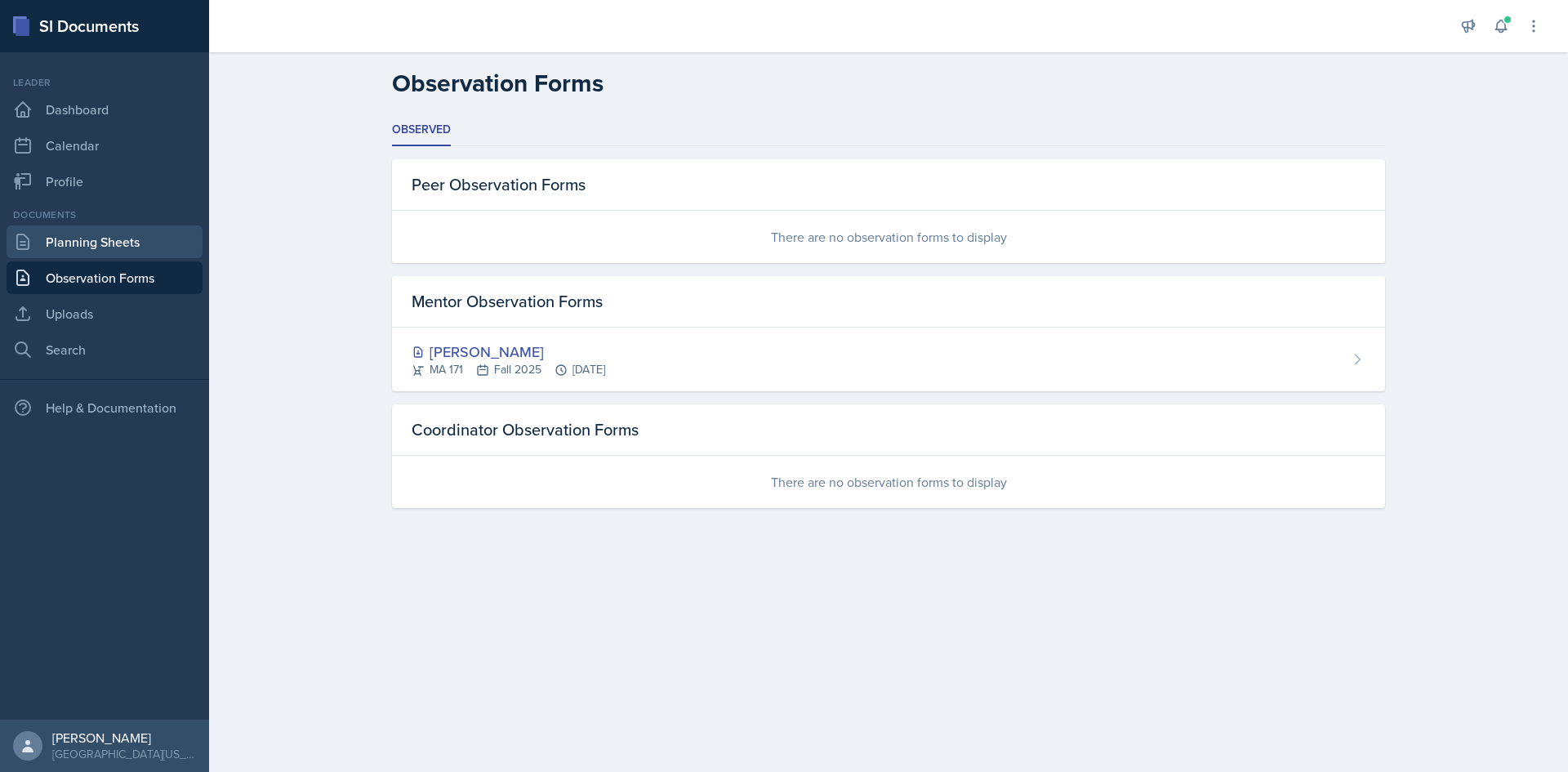
click at [148, 249] on link "Planning Sheets" at bounding box center [104, 242] width 196 height 33
